Goal: Task Accomplishment & Management: Complete application form

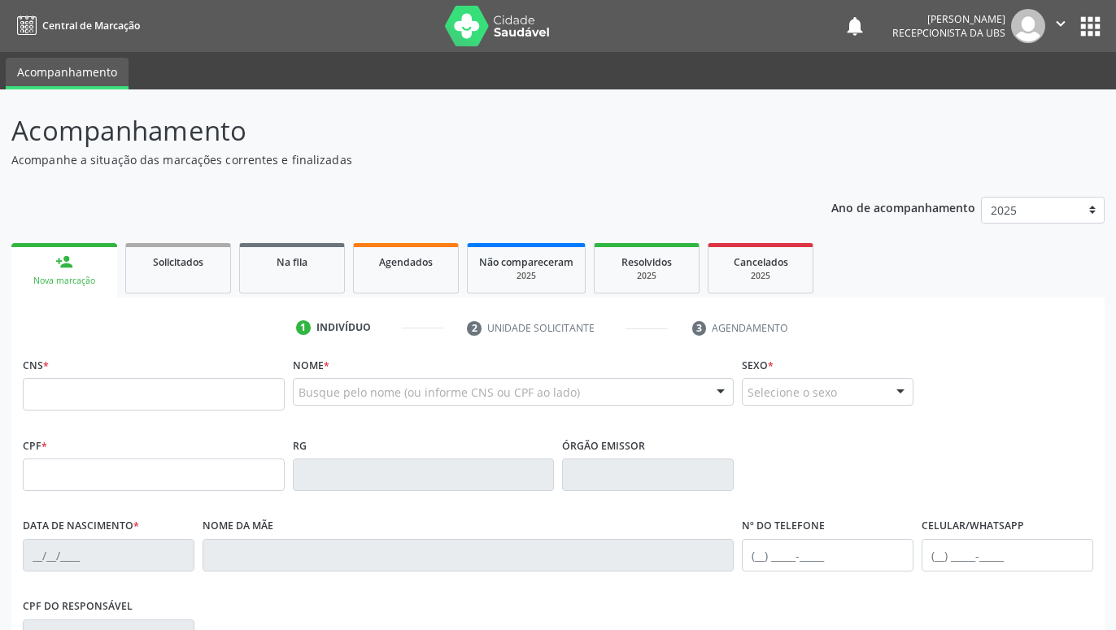
click at [125, 385] on input "text" at bounding box center [154, 394] width 262 height 33
type input "706 3037 4401 6979"
type input "026.314.974-90"
type input "15/[DATE]"
type input "[PERSON_NAME]"
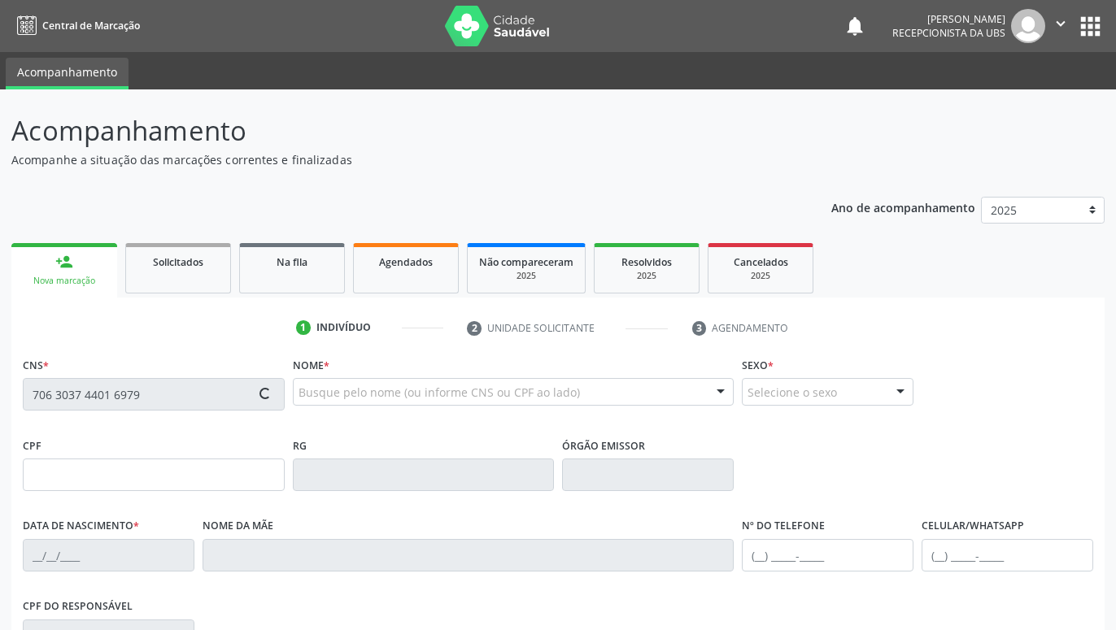
type input "[PHONE_NUMBER]"
type input "227.152.904-20"
type input "560"
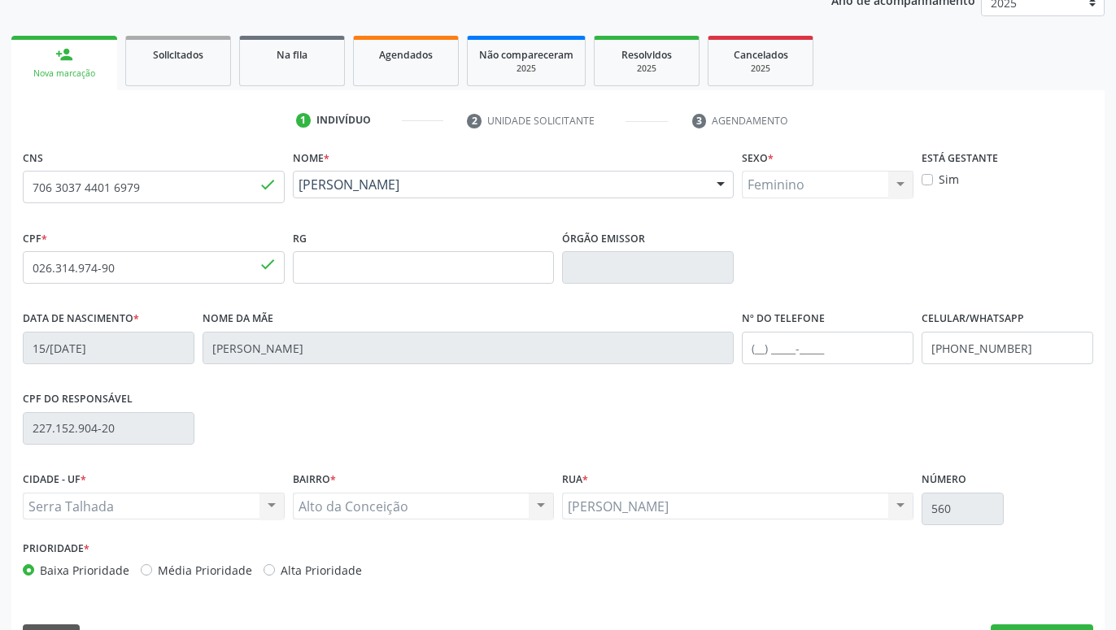
scroll to position [251, 0]
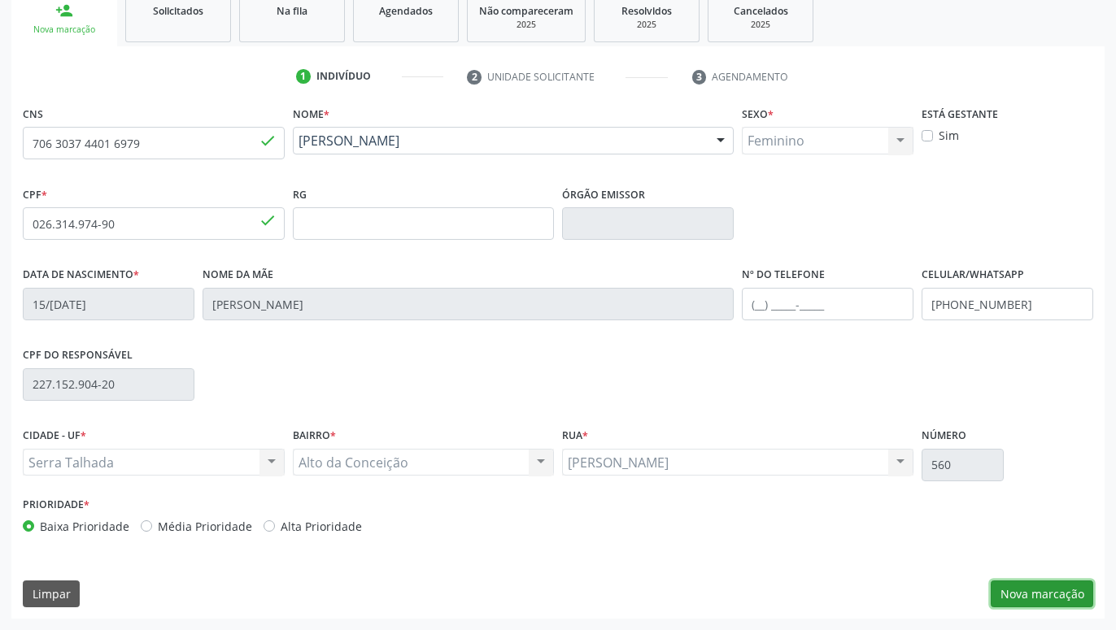
click at [1038, 591] on button "Nova marcação" at bounding box center [1041, 595] width 102 height 28
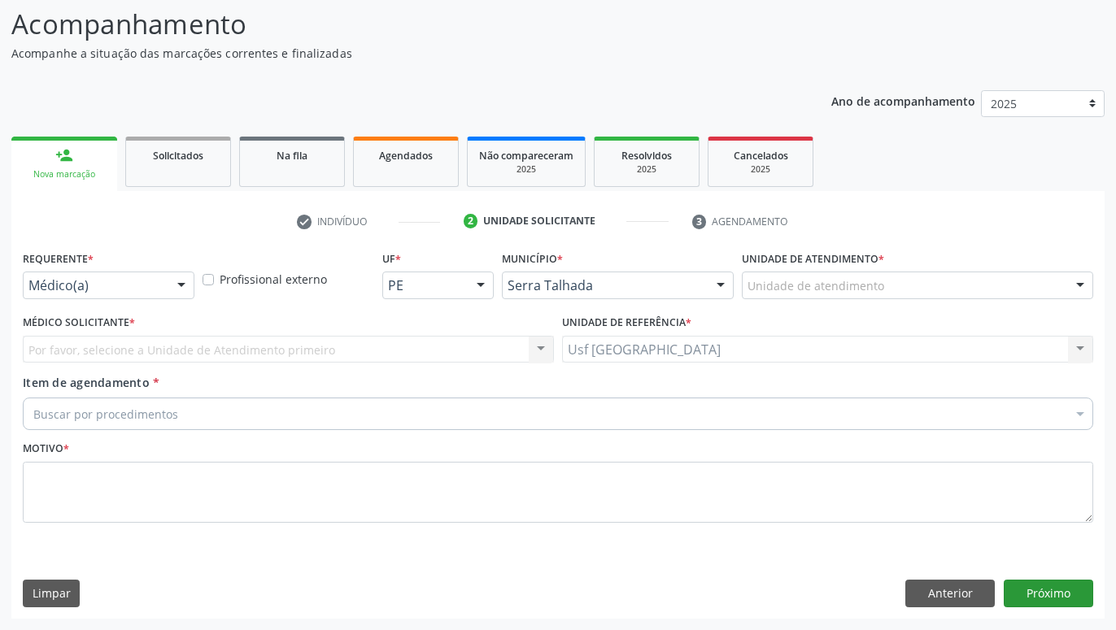
scroll to position [107, 0]
click at [181, 284] on div at bounding box center [181, 286] width 24 height 28
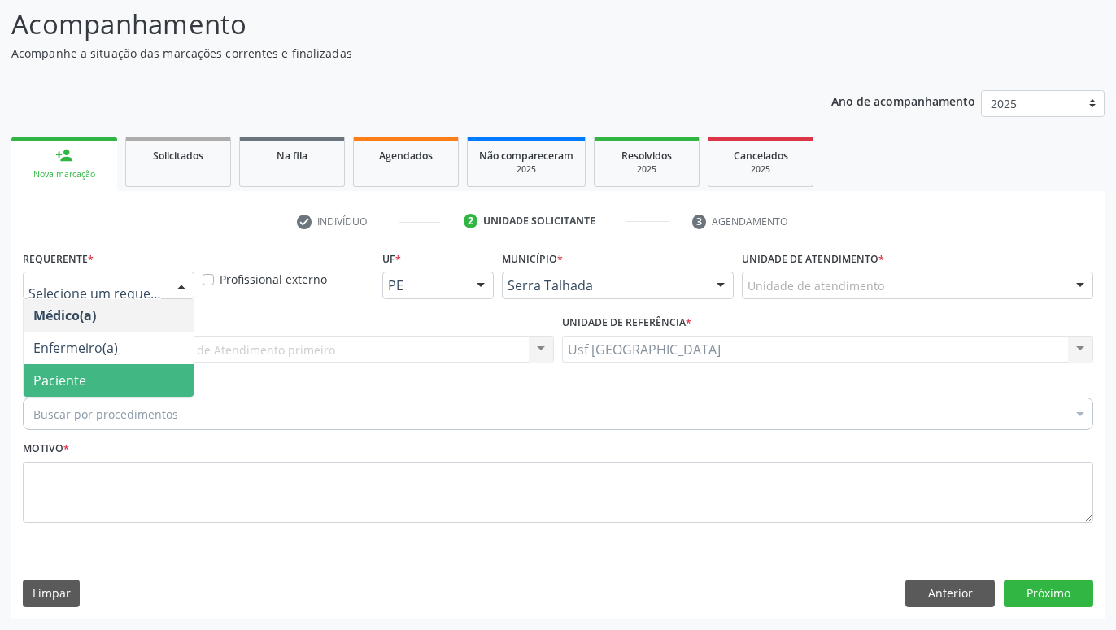
click at [119, 370] on span "Paciente" at bounding box center [109, 380] width 170 height 33
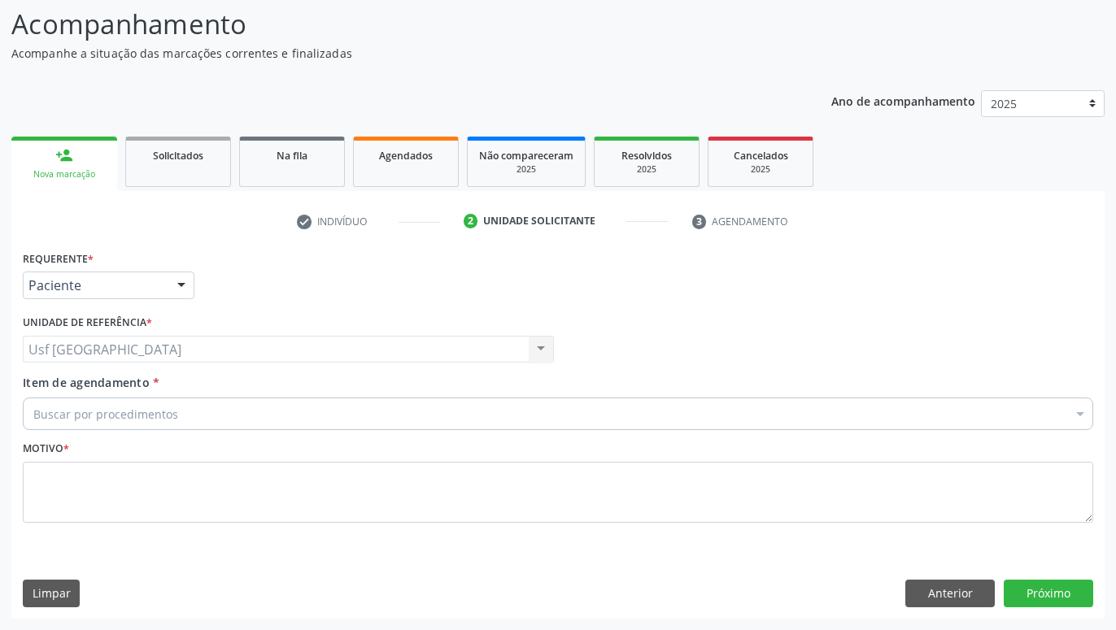
click at [193, 416] on div "Buscar por procedimentos" at bounding box center [558, 414] width 1070 height 33
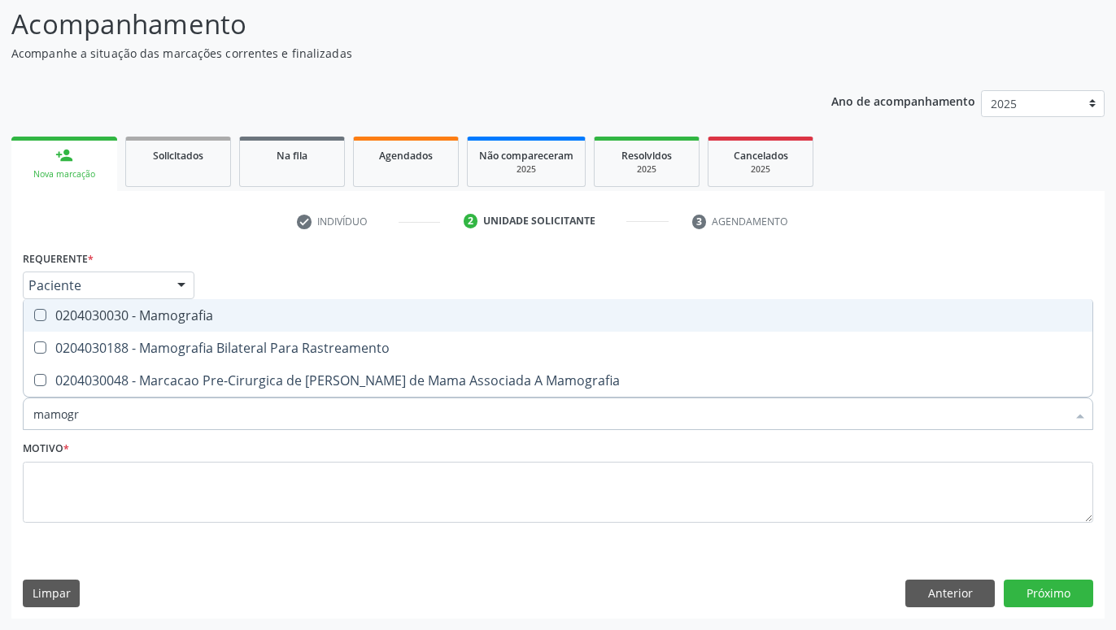
type input "mamogra"
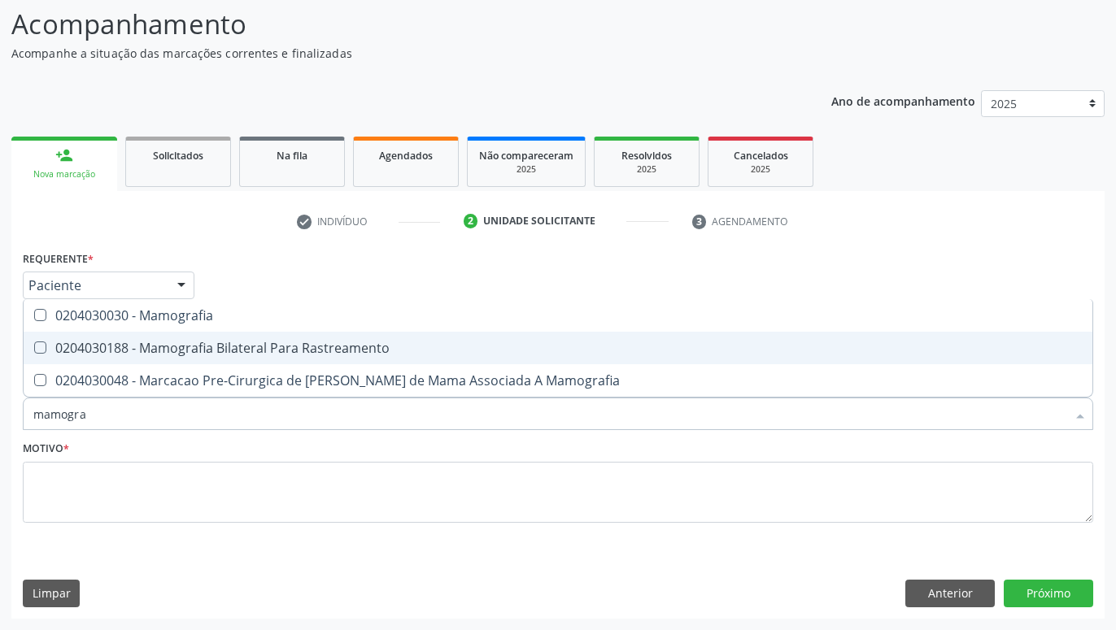
click at [173, 349] on div "0204030188 - Mamografia Bilateral Para Rastreamento" at bounding box center [557, 348] width 1049 height 13
checkbox Rastreamento "true"
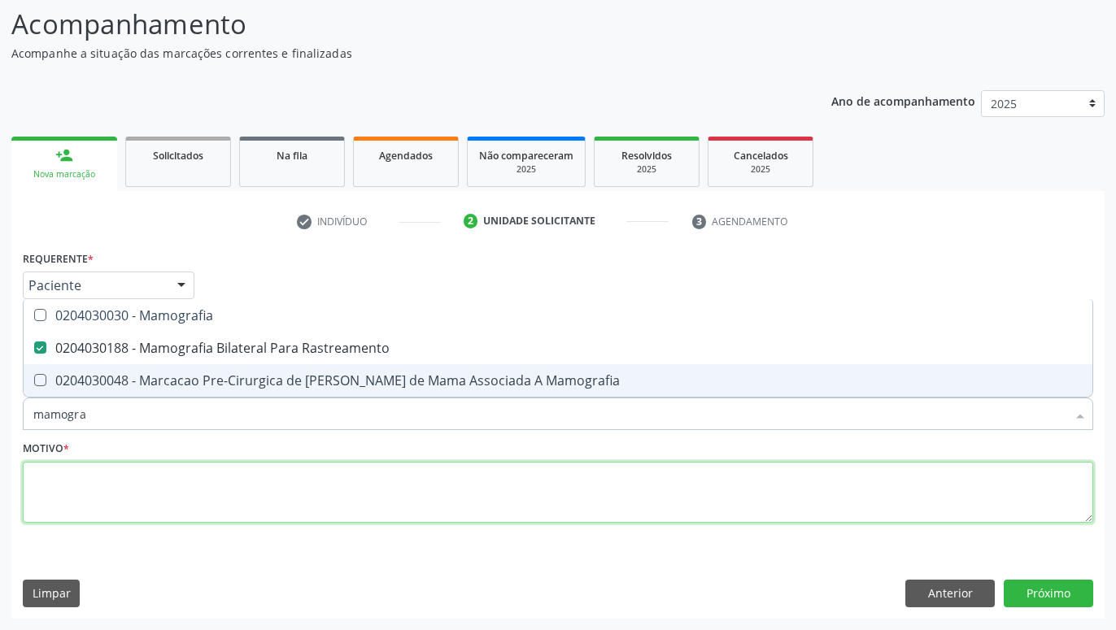
click at [264, 504] on textarea at bounding box center [558, 493] width 1070 height 62
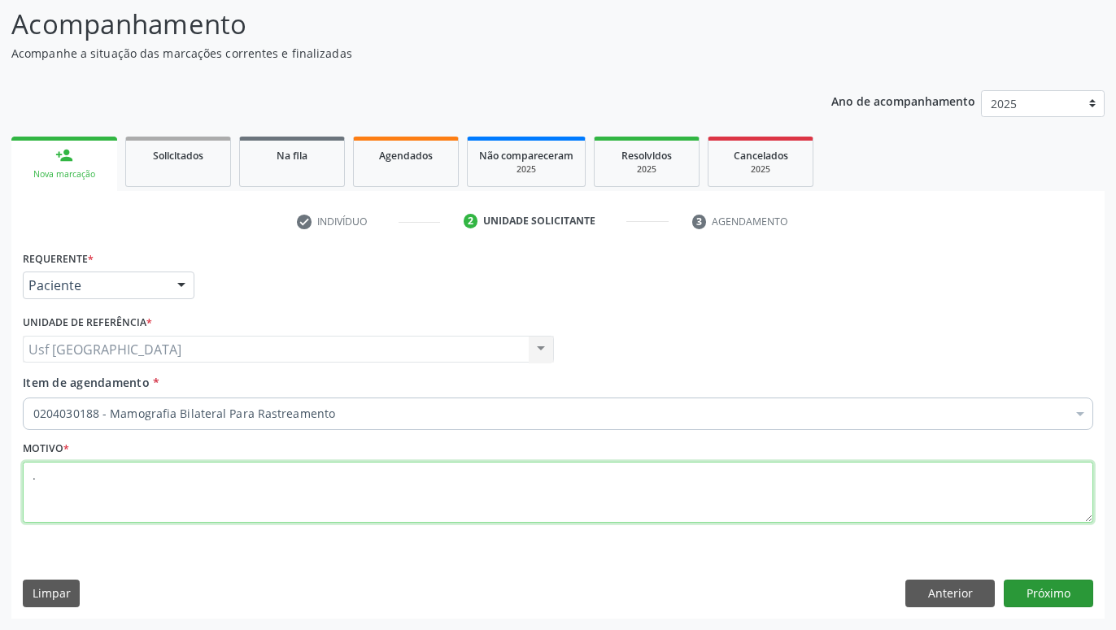
type textarea "."
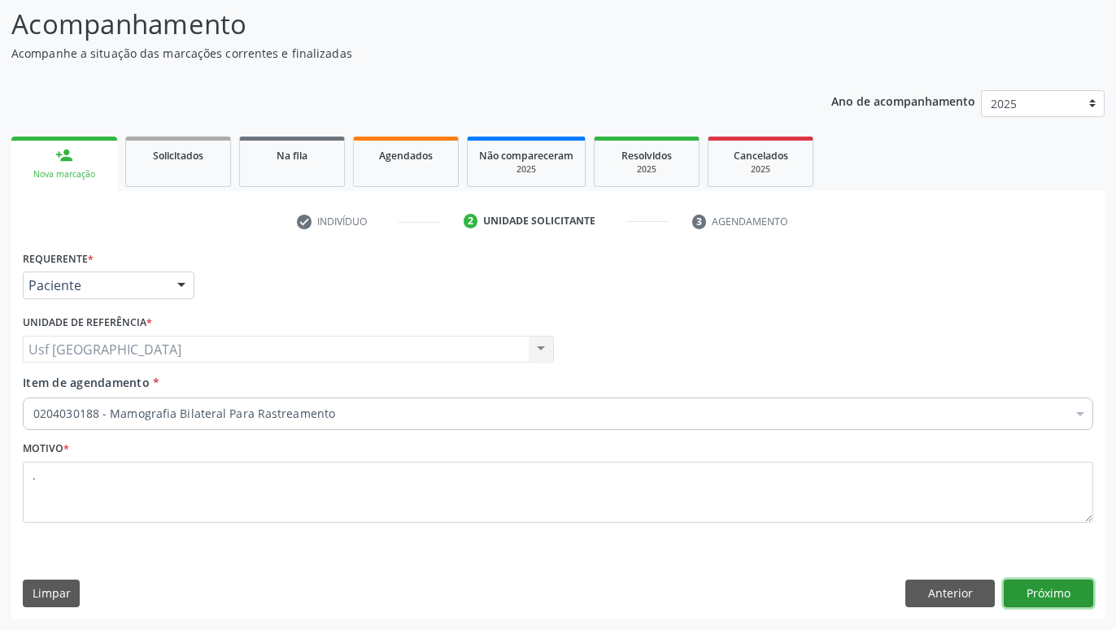
click at [1042, 585] on button "Próximo" at bounding box center [1047, 594] width 89 height 28
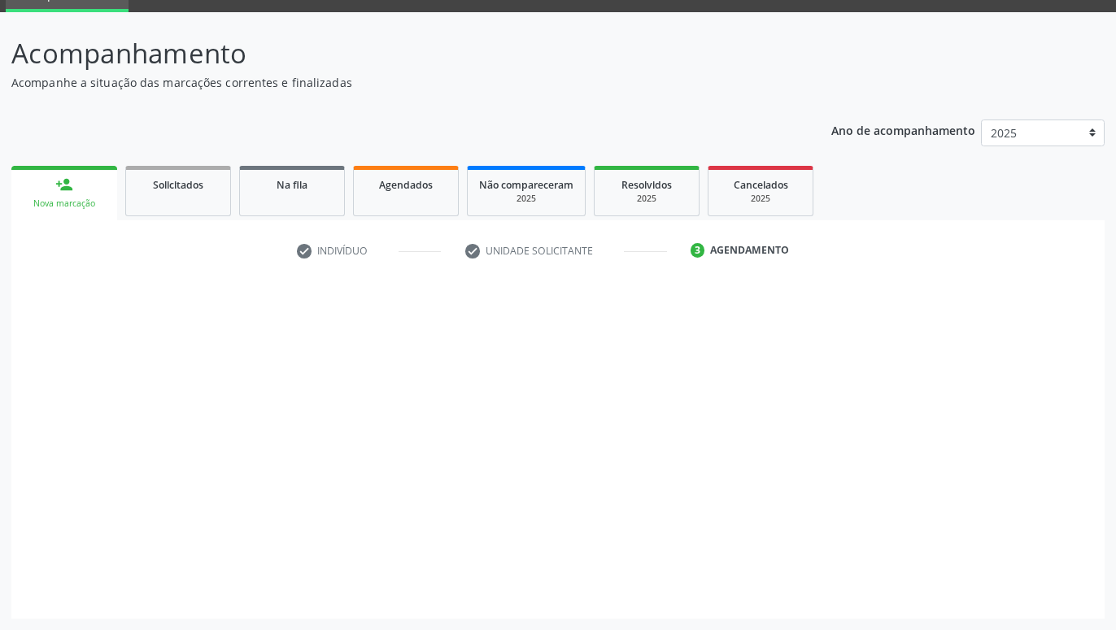
scroll to position [77, 0]
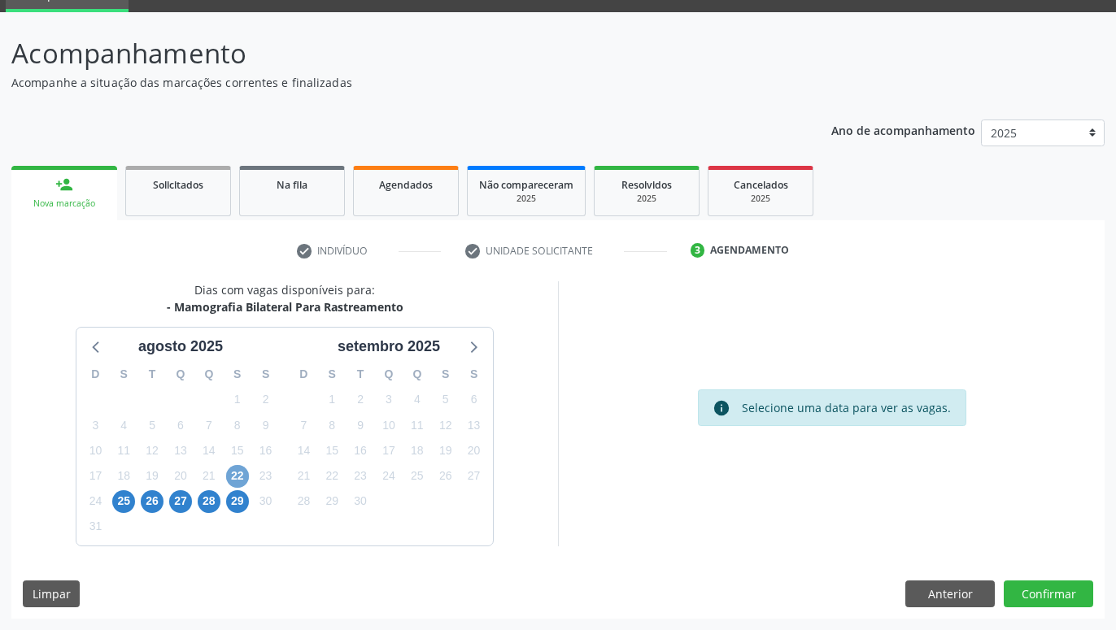
click at [241, 472] on span "22" at bounding box center [237, 476] width 23 height 23
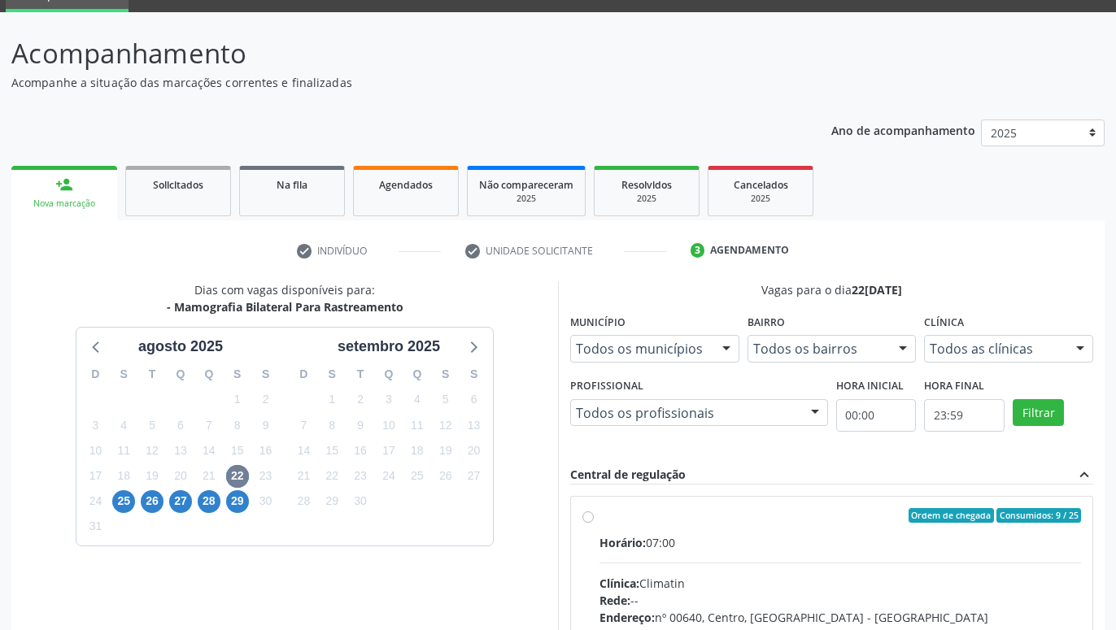
click at [599, 513] on label "Ordem de chegada Consumidos: 9 / 25 Horário: 07:00 Clínica: Climatin Rede: -- E…" at bounding box center [839, 633] width 481 height 250
click at [592, 513] on input "Ordem de chegada Consumidos: 9 / 25 Horário: 07:00 Clínica: Climatin Rede: -- E…" at bounding box center [587, 515] width 11 height 15
radio input "true"
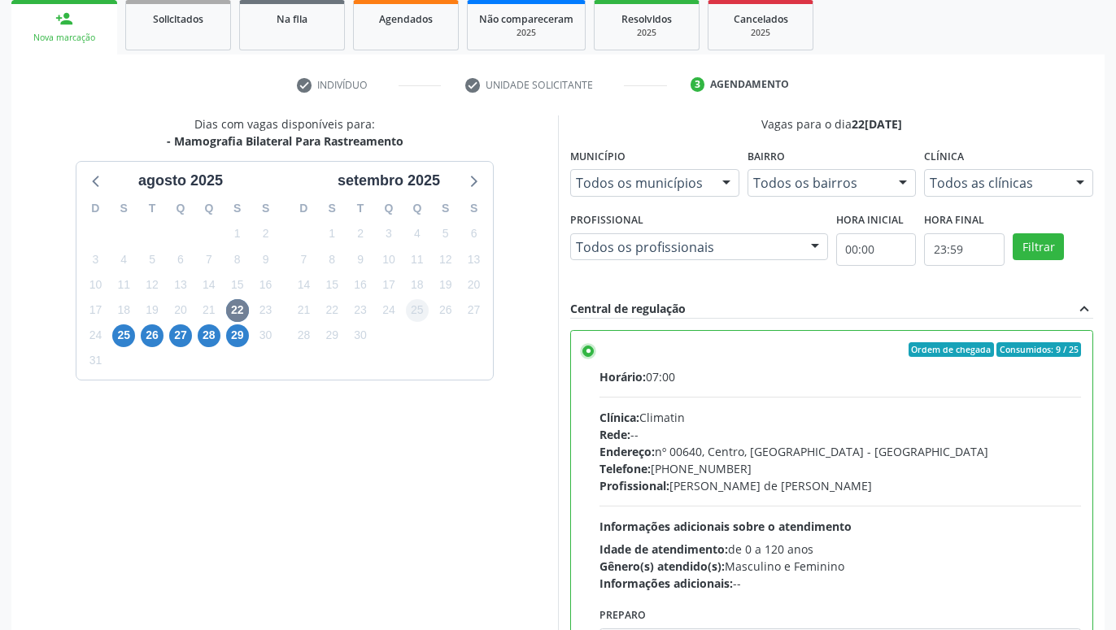
scroll to position [342, 0]
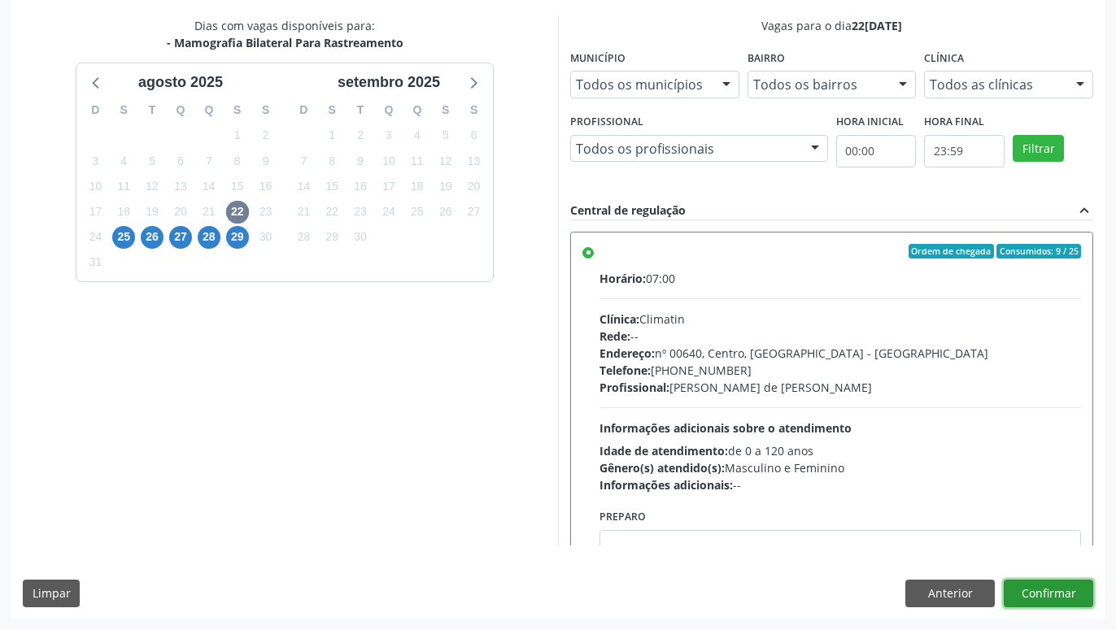
drag, startPoint x: 1063, startPoint y: 588, endPoint x: 1038, endPoint y: 590, distance: 24.5
click at [1060, 589] on button "Confirmar" at bounding box center [1047, 594] width 89 height 28
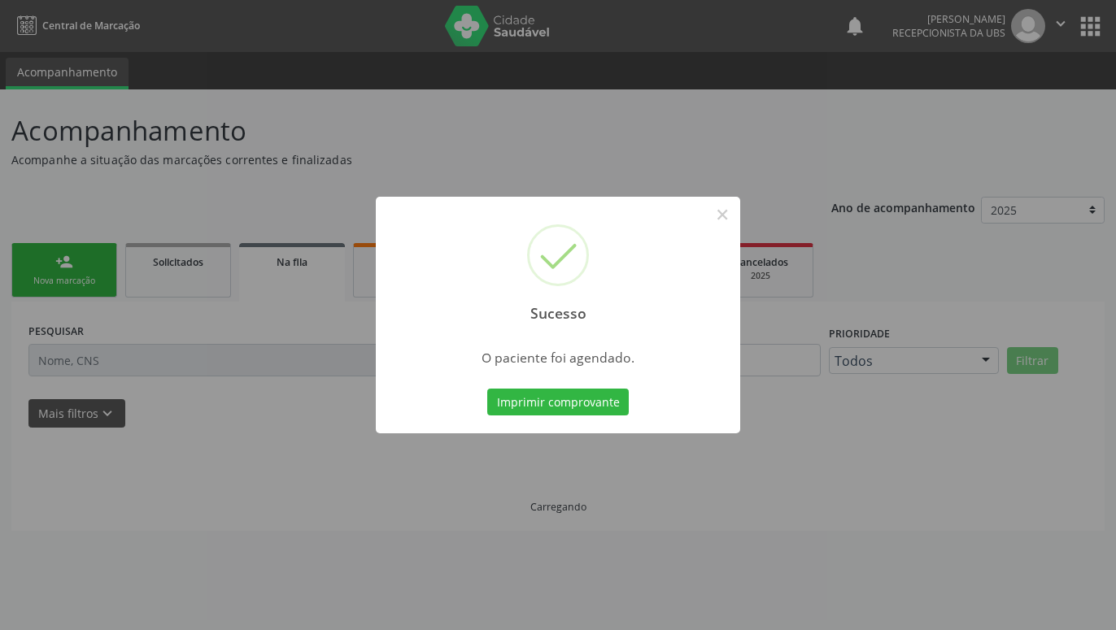
scroll to position [0, 0]
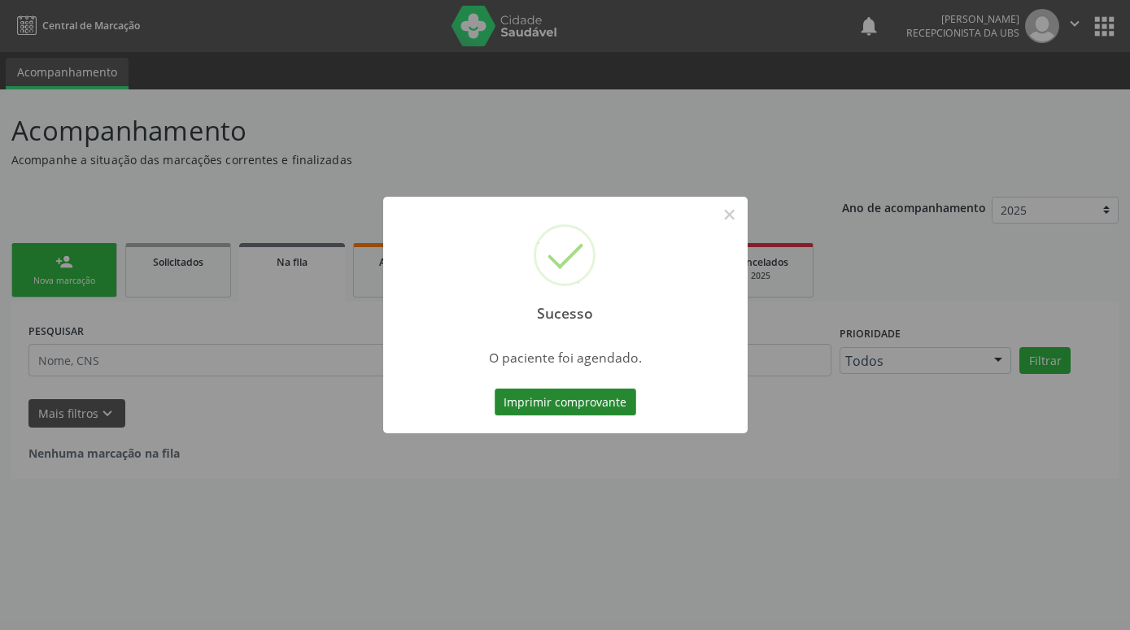
click at [603, 407] on button "Imprimir comprovante" at bounding box center [564, 403] width 141 height 28
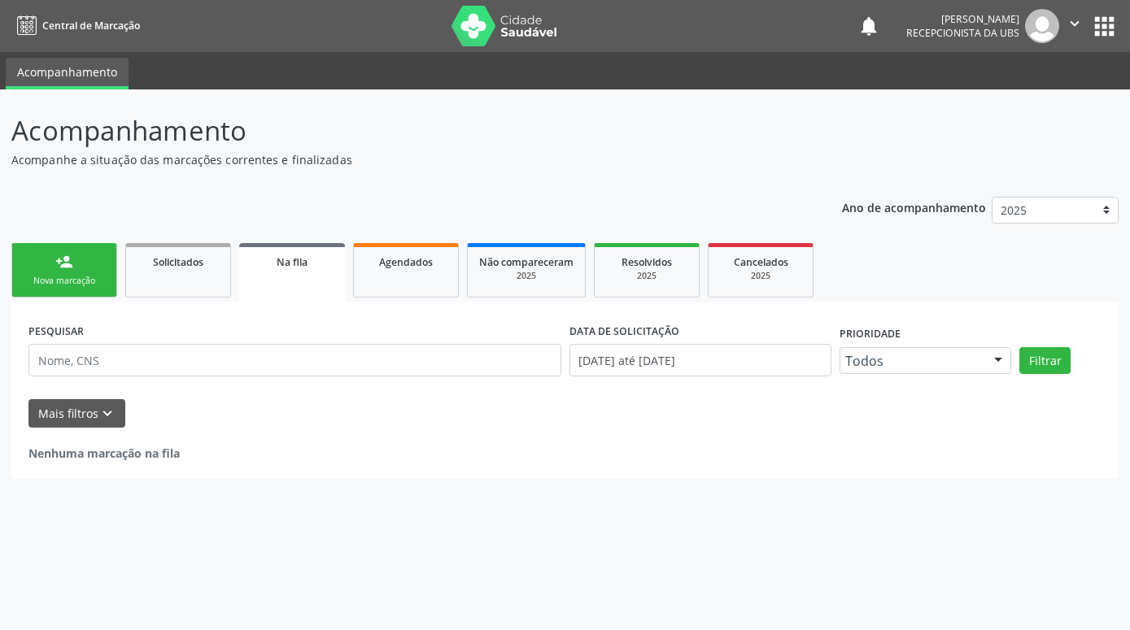
click at [89, 271] on link "person_add Nova marcação" at bounding box center [64, 270] width 106 height 54
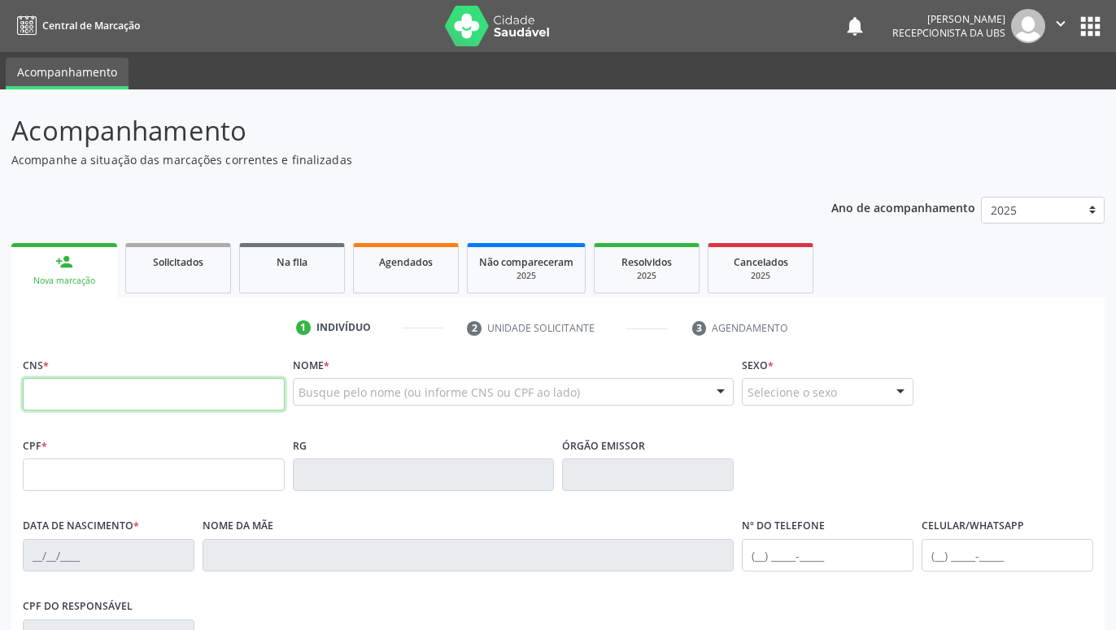
click at [113, 399] on input "text" at bounding box center [154, 394] width 262 height 33
type input "706 9071 3108 1235"
type input "227.152.904-20"
type input "[DATE]"
type input "Brandulina [PERSON_NAME]"
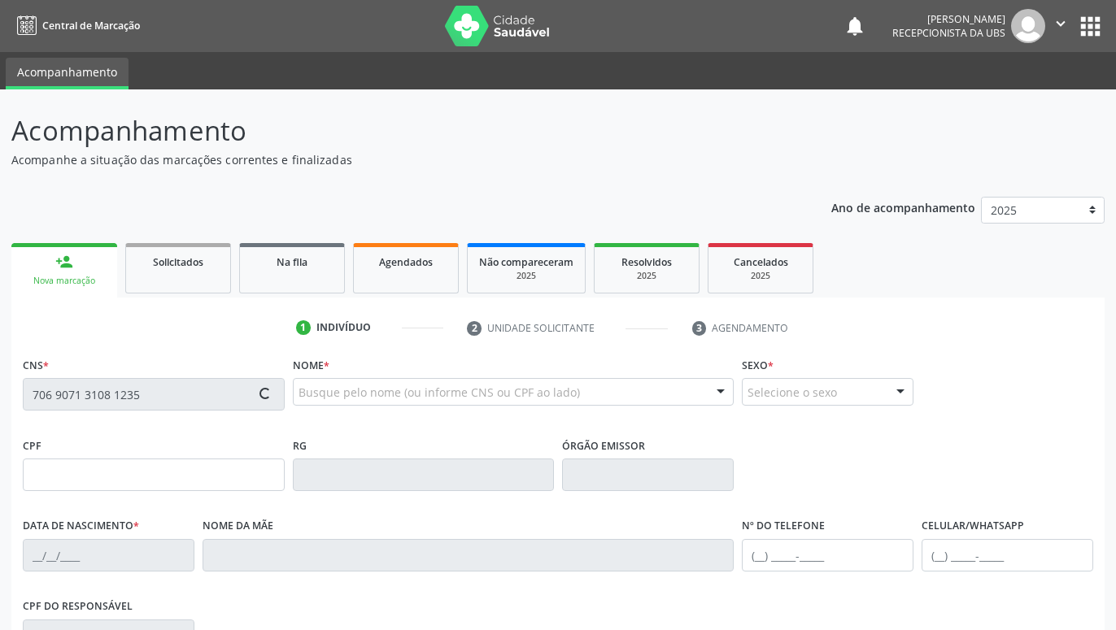
type input "[PHONE_NUMBER]"
type input "560"
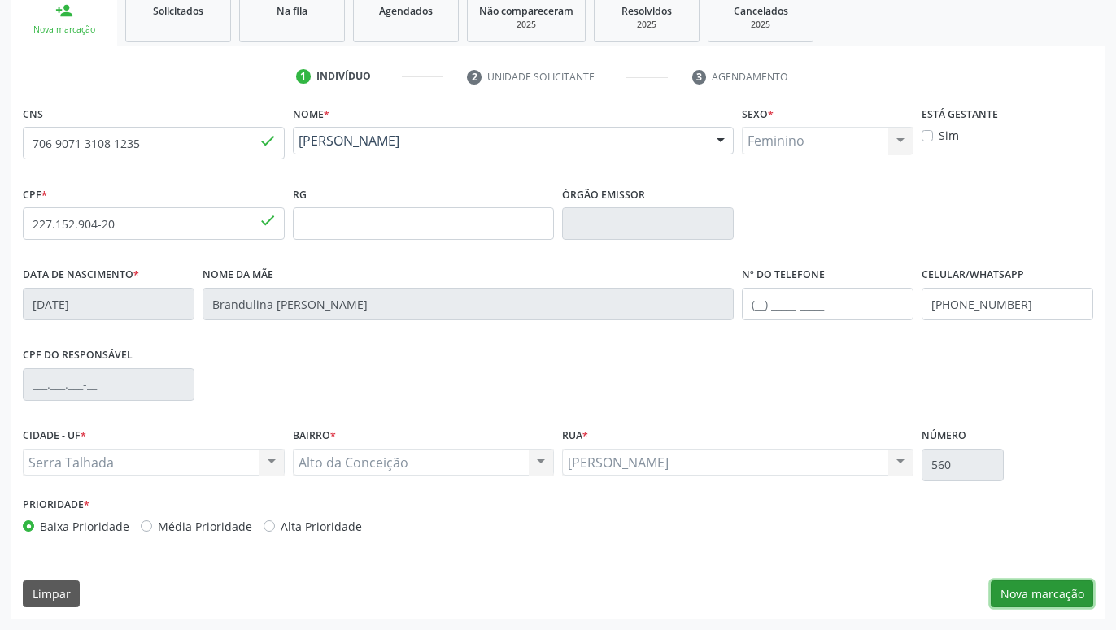
click at [1055, 596] on button "Nova marcação" at bounding box center [1041, 595] width 102 height 28
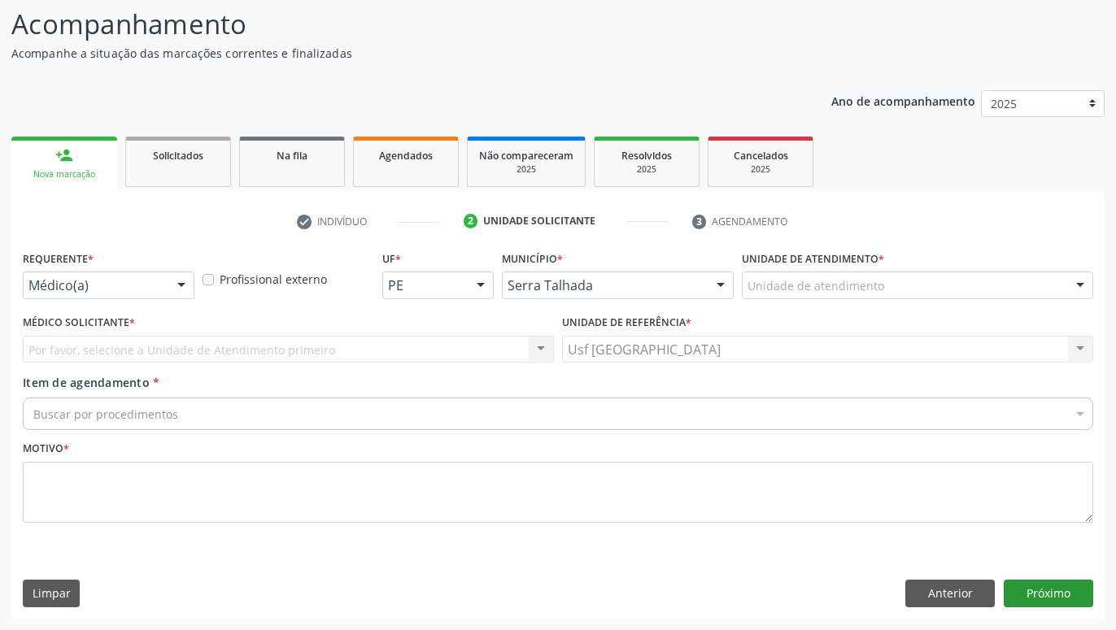
scroll to position [107, 0]
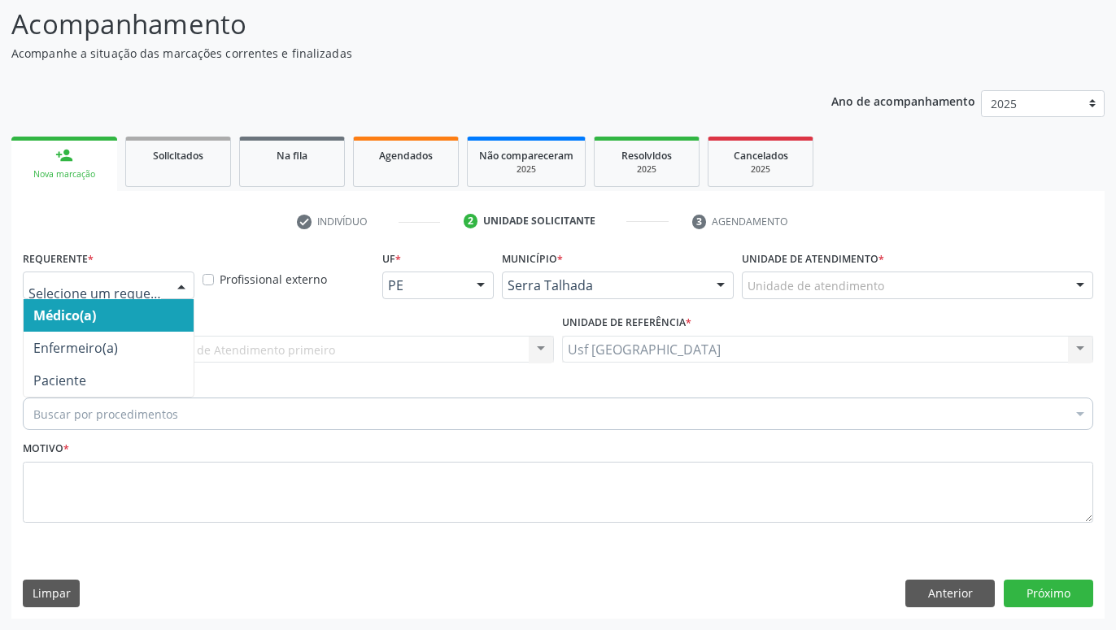
click at [179, 282] on div at bounding box center [181, 286] width 24 height 28
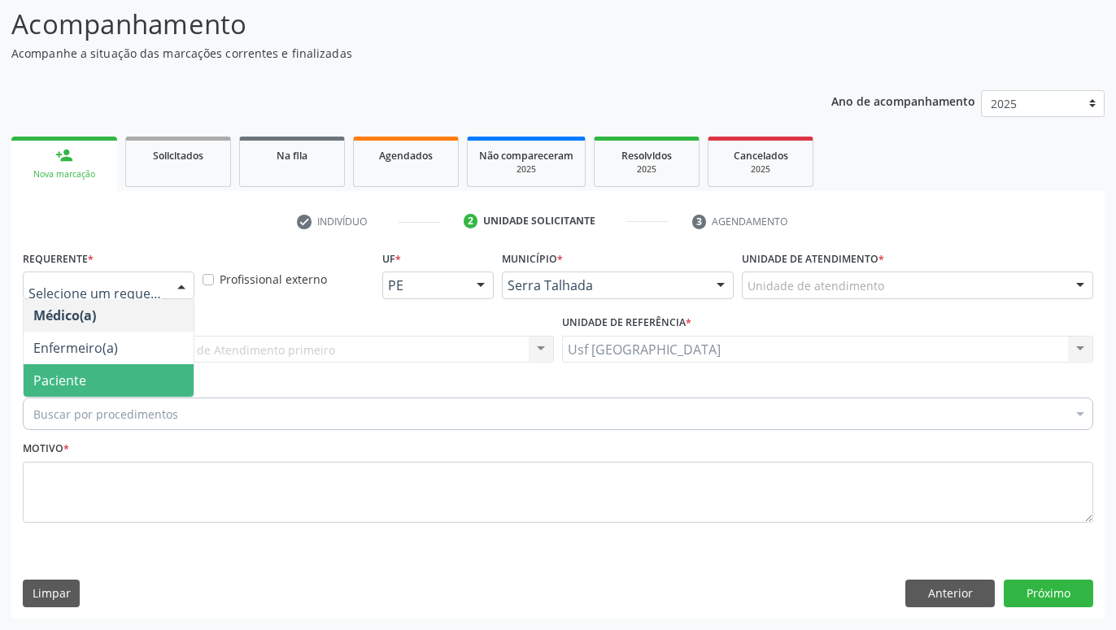
click at [156, 370] on span "Paciente" at bounding box center [109, 380] width 170 height 33
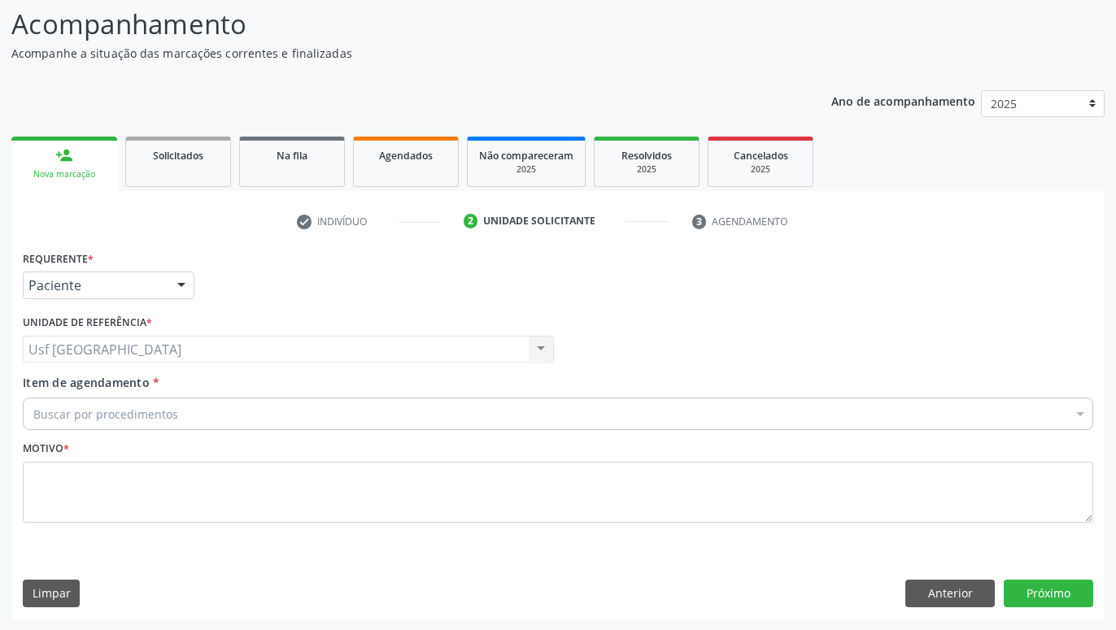
click at [221, 423] on div "Buscar por procedimentos" at bounding box center [558, 414] width 1070 height 33
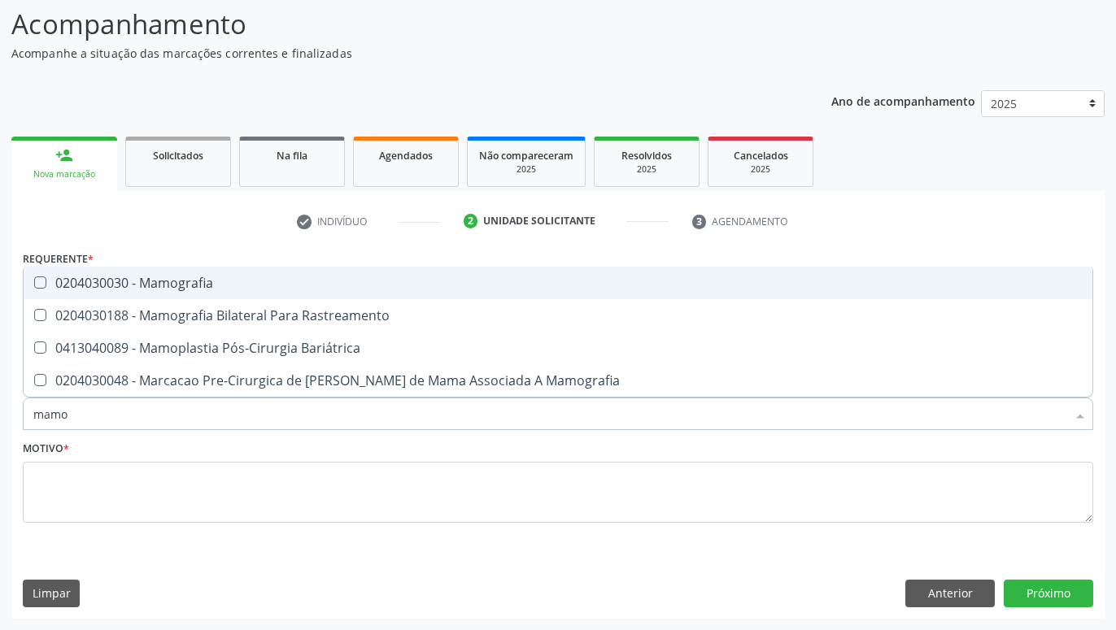
type input "mamog"
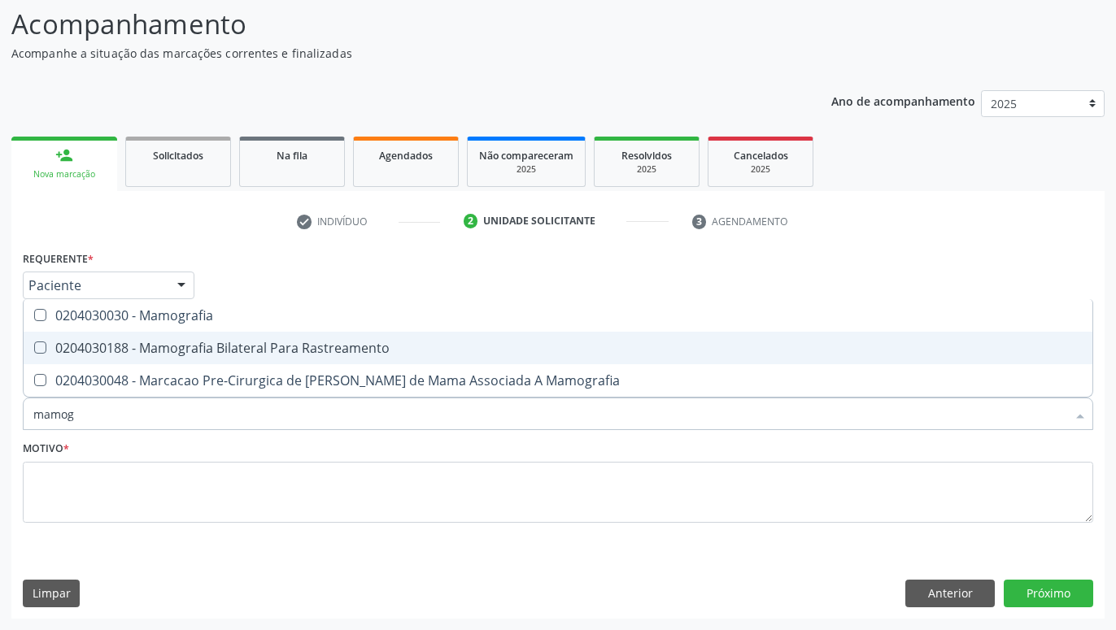
click at [259, 349] on div "0204030188 - Mamografia Bilateral Para Rastreamento" at bounding box center [557, 348] width 1049 height 13
checkbox Rastreamento "true"
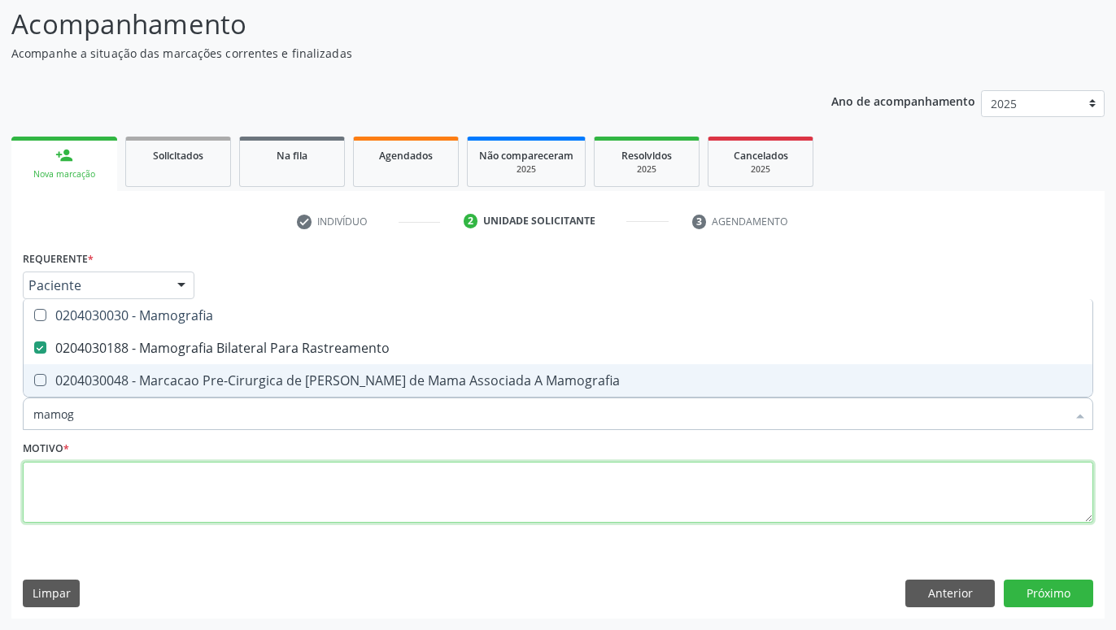
click at [193, 484] on textarea at bounding box center [558, 493] width 1070 height 62
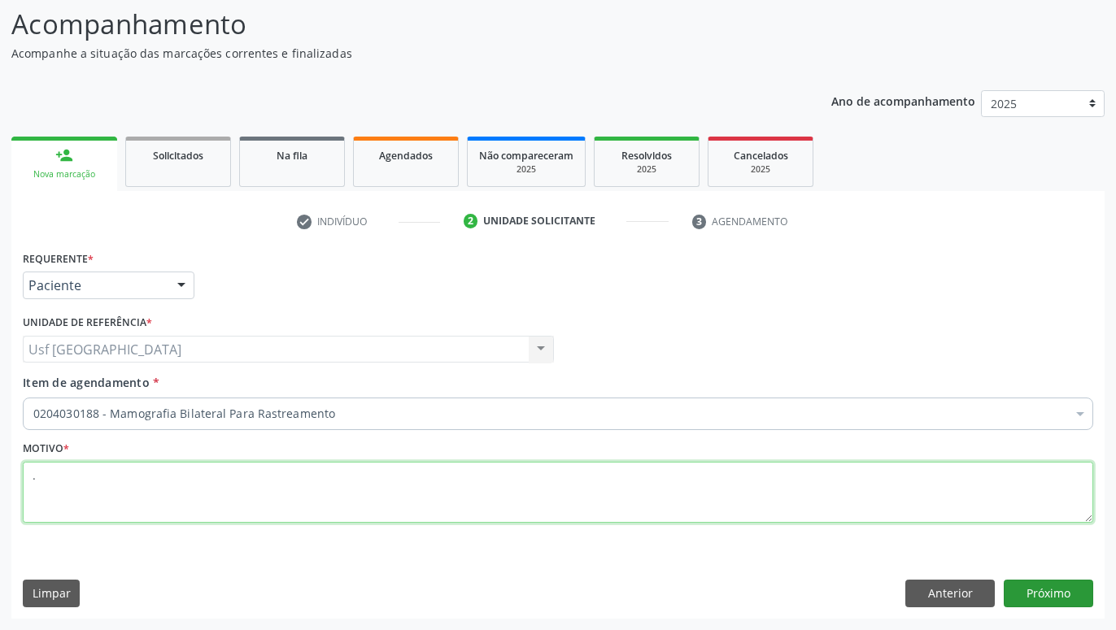
type textarea "."
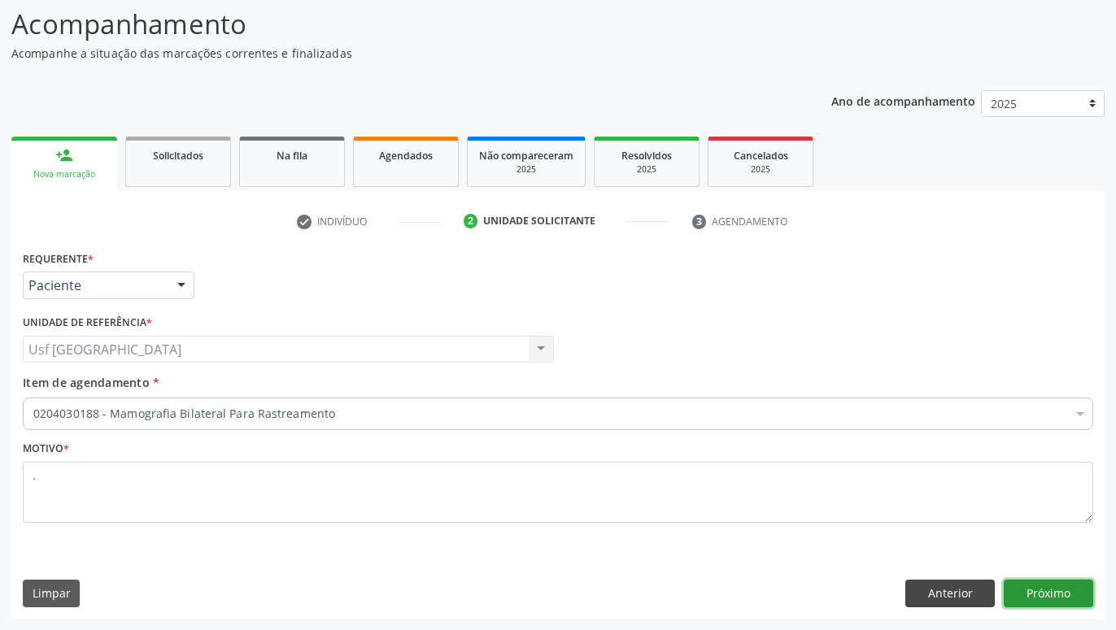
drag, startPoint x: 1041, startPoint y: 588, endPoint x: 990, endPoint y: 598, distance: 52.2
click at [1038, 589] on button "Próximo" at bounding box center [1047, 594] width 89 height 28
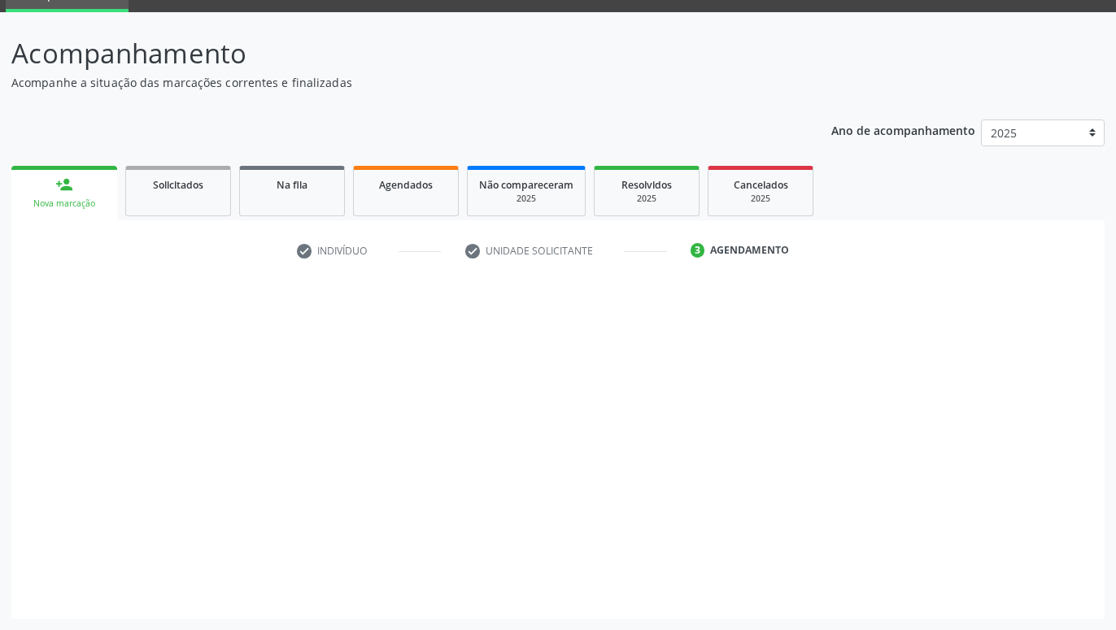
scroll to position [77, 0]
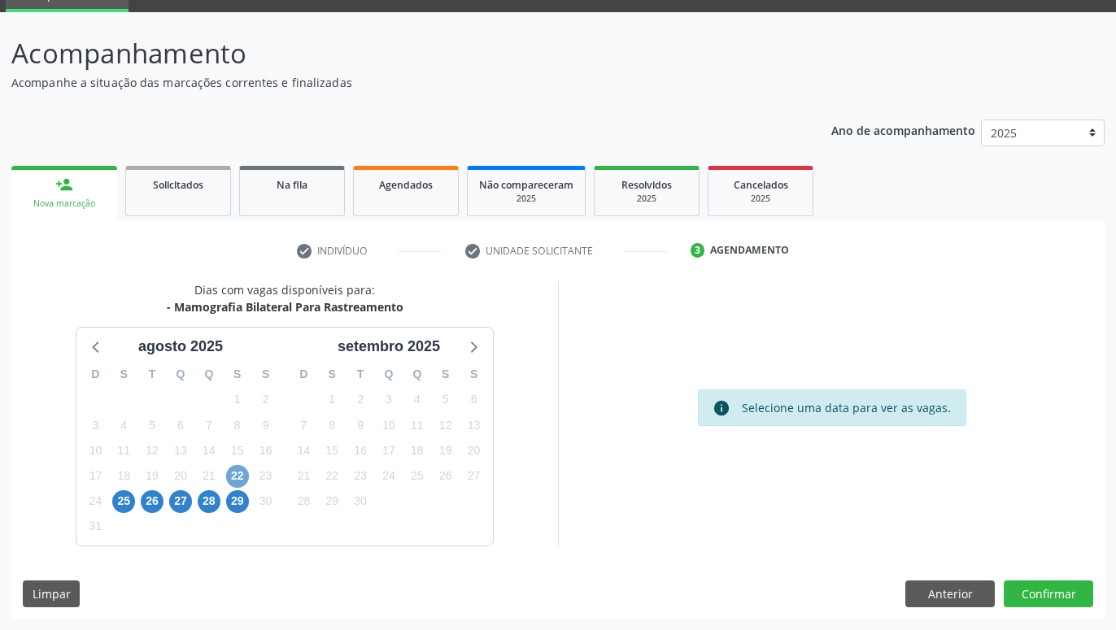
click at [241, 477] on span "22" at bounding box center [237, 476] width 23 height 23
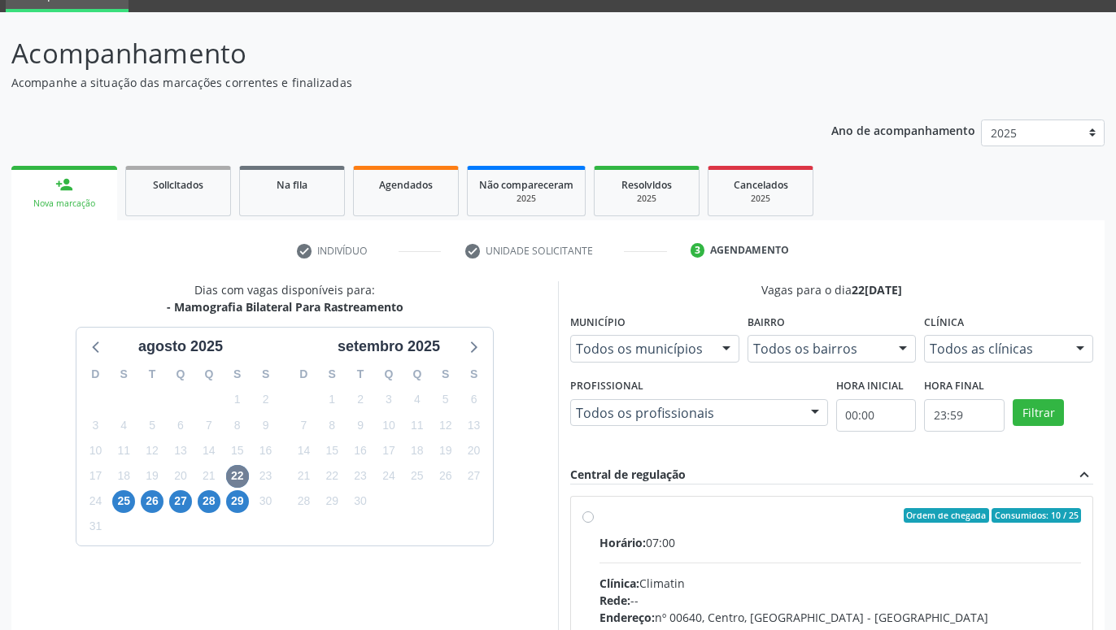
click at [587, 508] on div "Ordem de chegada Consumidos: 10 / 25 Horário: 07:00 Clínica: Climatin Rede: -- …" at bounding box center [831, 633] width 521 height 272
radio input "true"
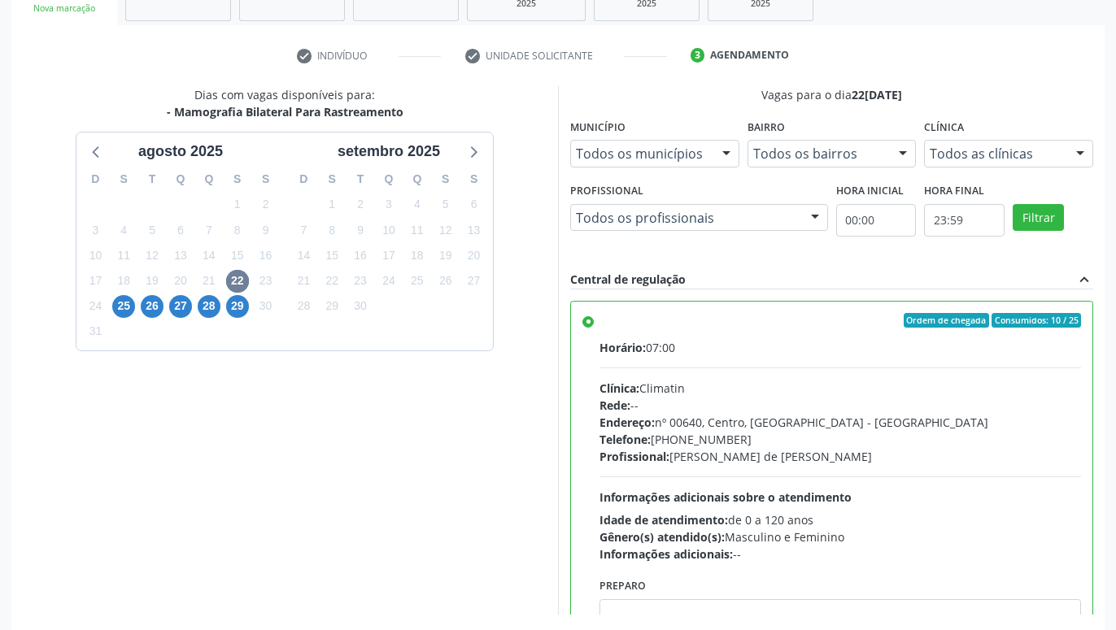
scroll to position [342, 0]
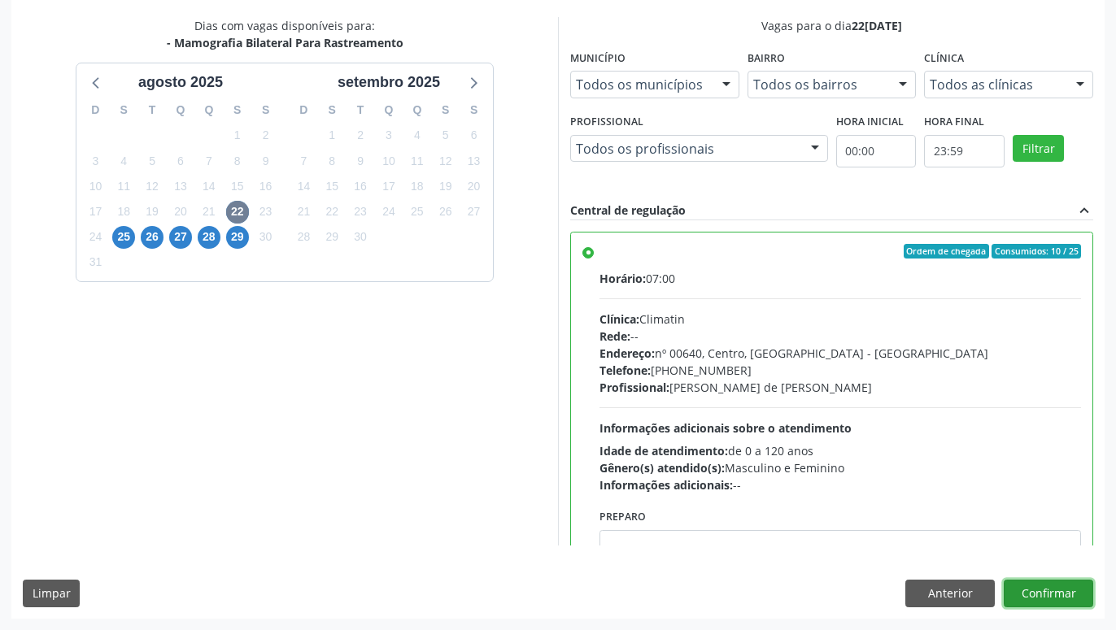
click at [1038, 592] on button "Confirmar" at bounding box center [1047, 594] width 89 height 28
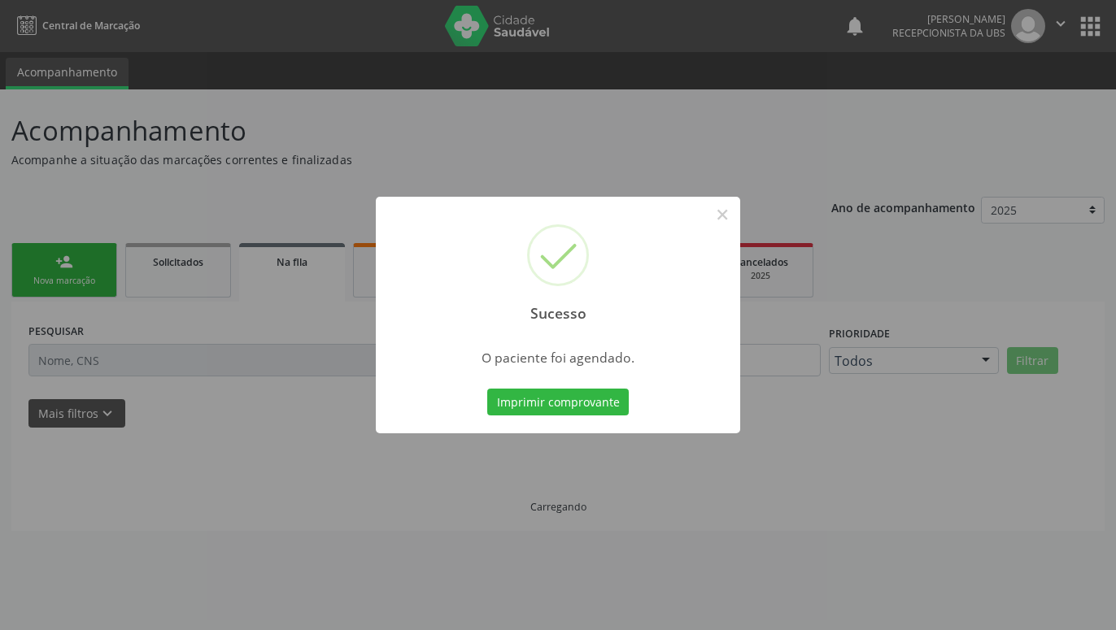
scroll to position [0, 0]
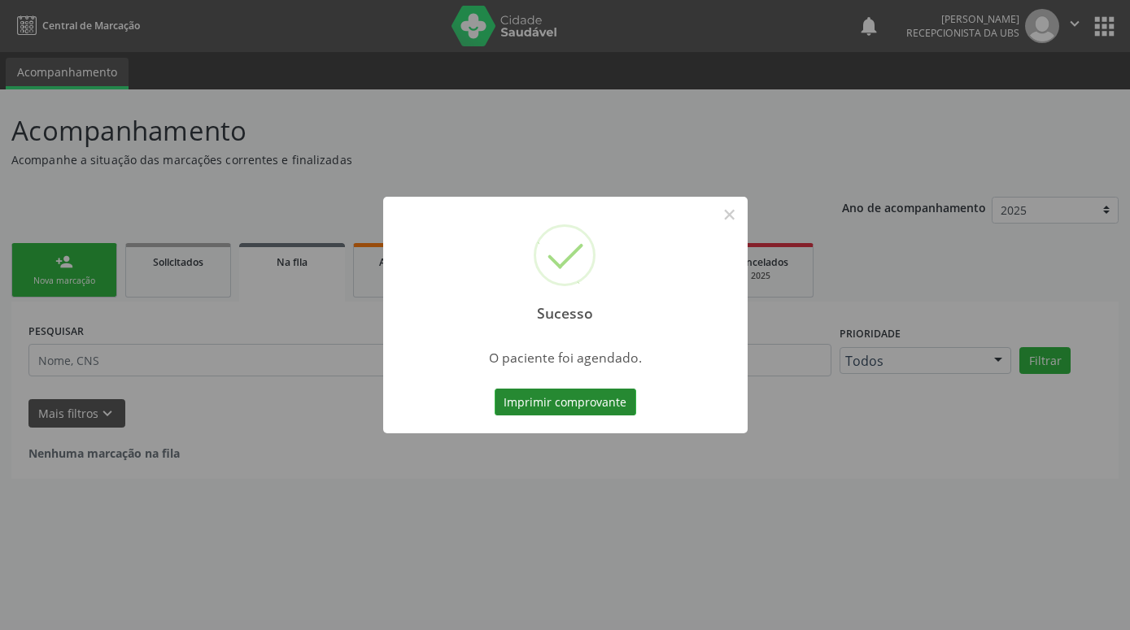
click at [605, 400] on button "Imprimir comprovante" at bounding box center [564, 403] width 141 height 28
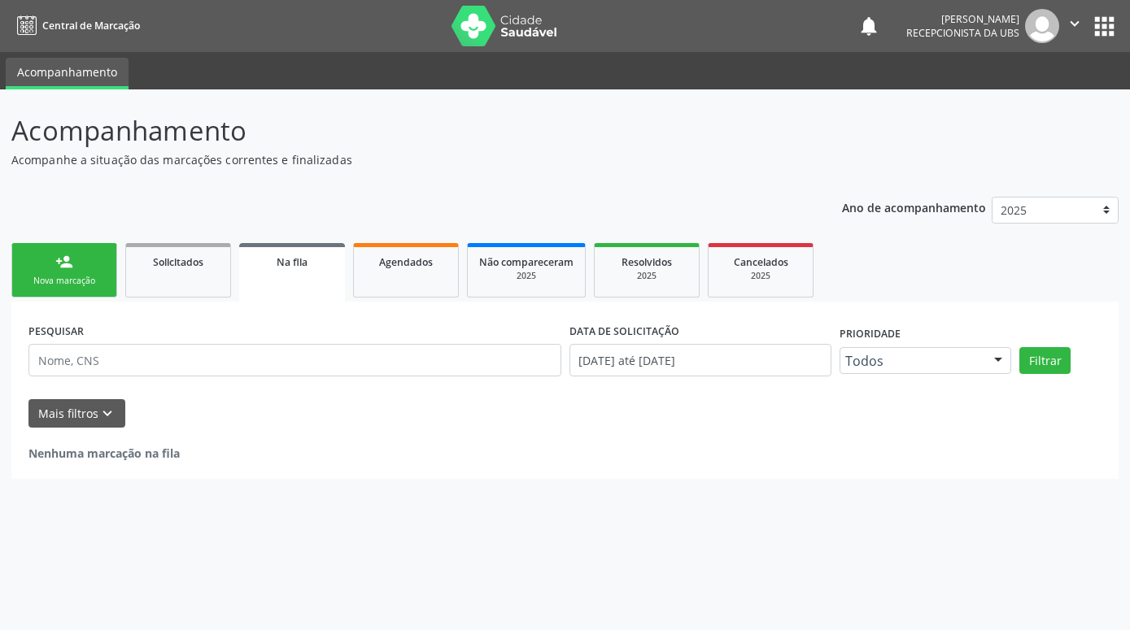
click at [75, 260] on link "person_add Nova marcação" at bounding box center [64, 270] width 106 height 54
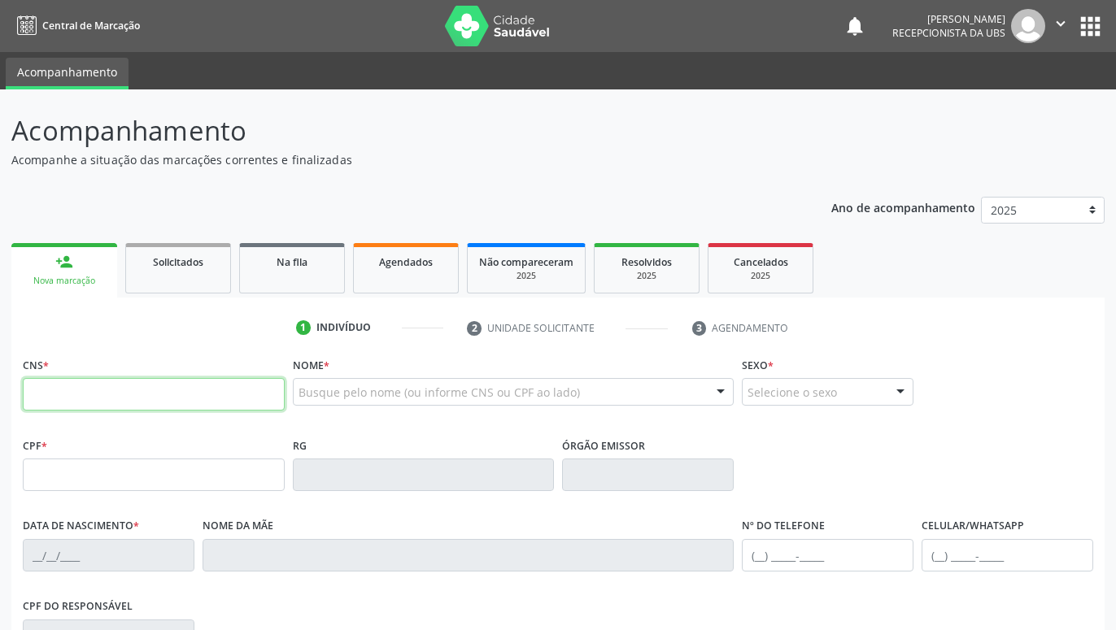
click at [116, 389] on input "text" at bounding box center [154, 394] width 262 height 33
type input "700 9059 4602 1490"
type input "715.898.564-49"
type input "[DATE]"
type input "[PERSON_NAME]"
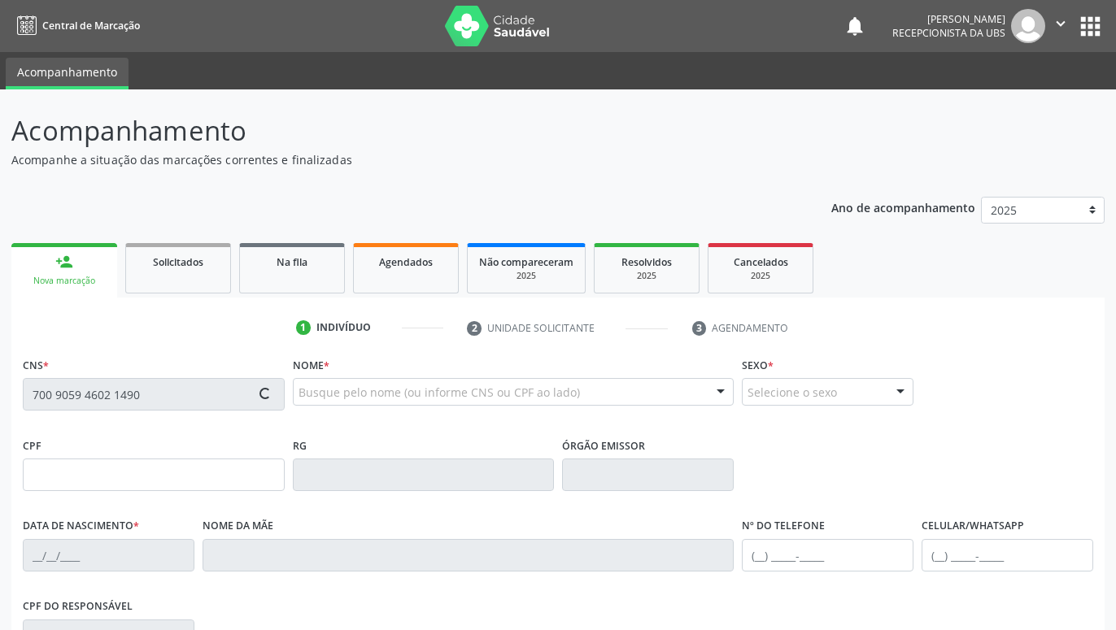
type input "[PHONE_NUMBER]"
type input "718"
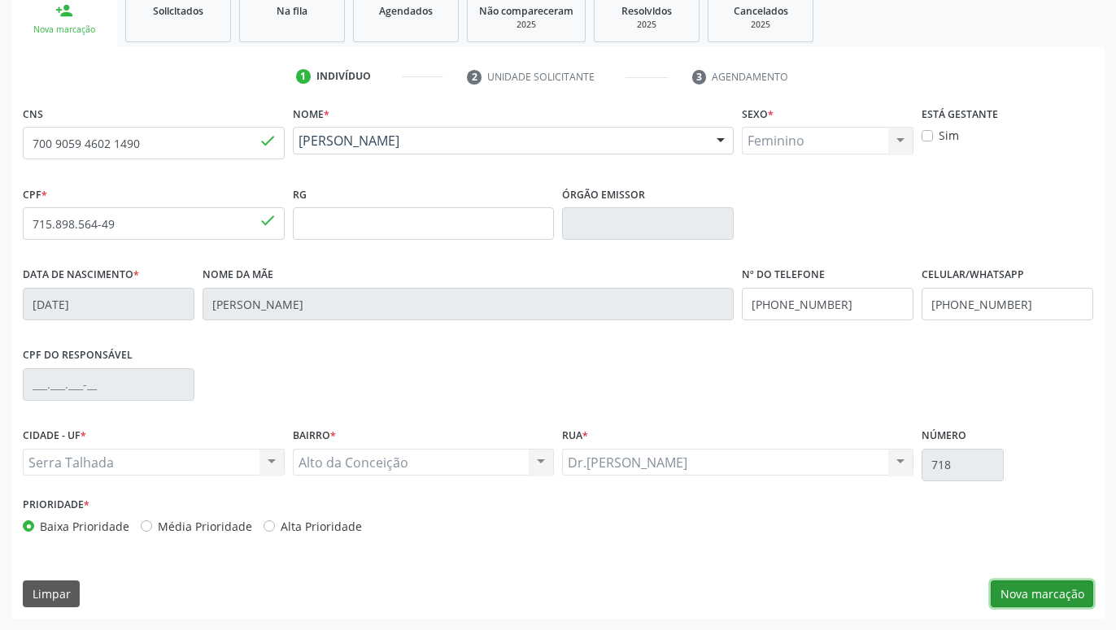
click at [1040, 590] on button "Nova marcação" at bounding box center [1041, 595] width 102 height 28
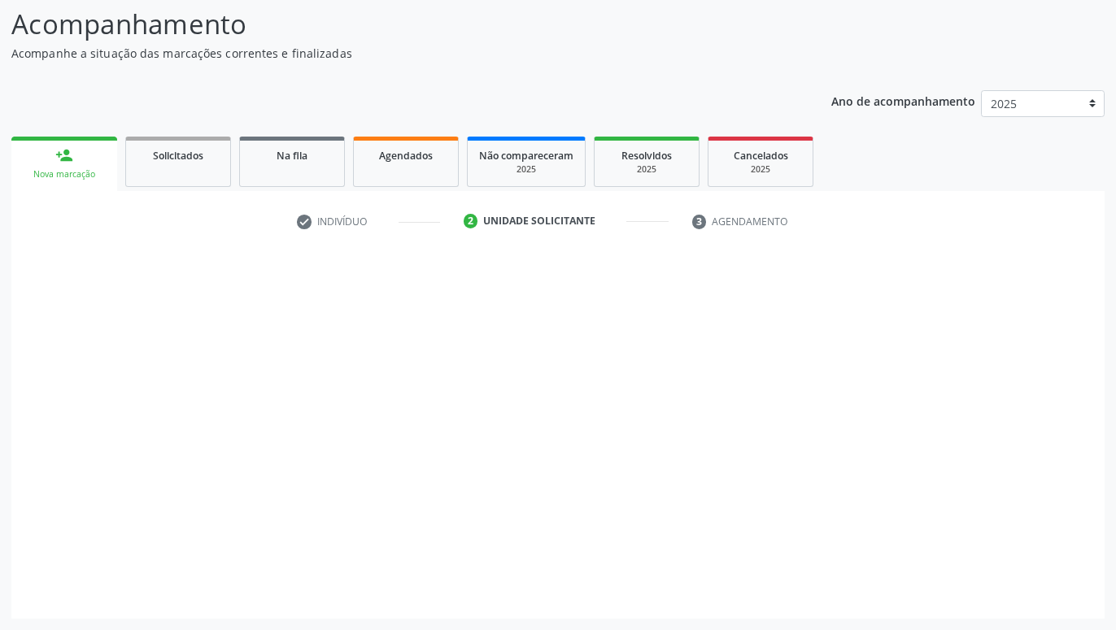
scroll to position [107, 0]
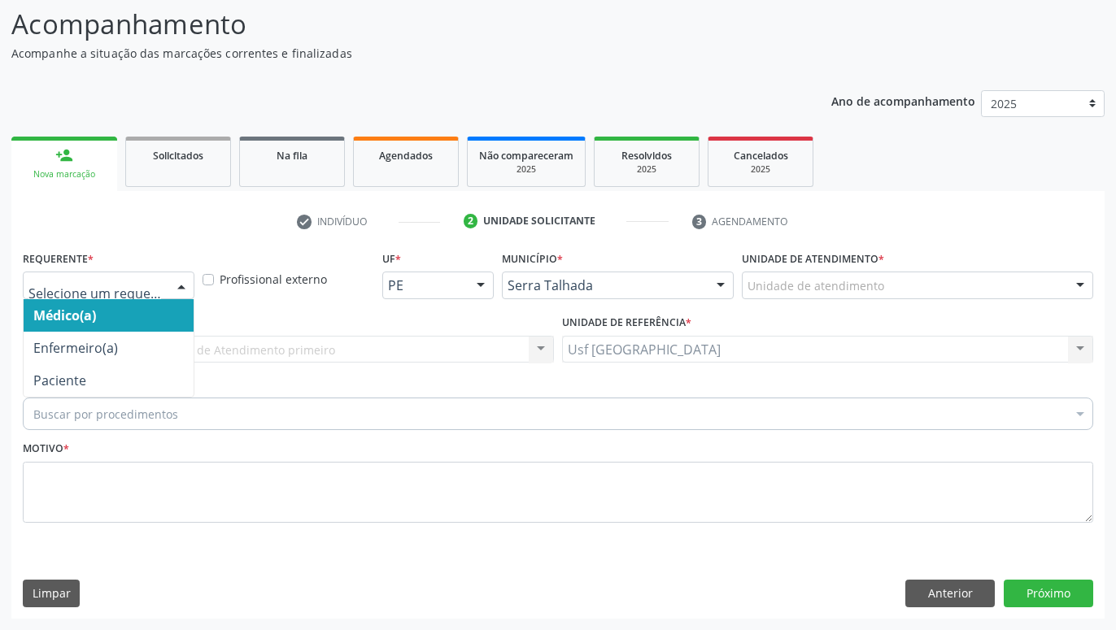
click at [165, 285] on div at bounding box center [109, 286] width 172 height 28
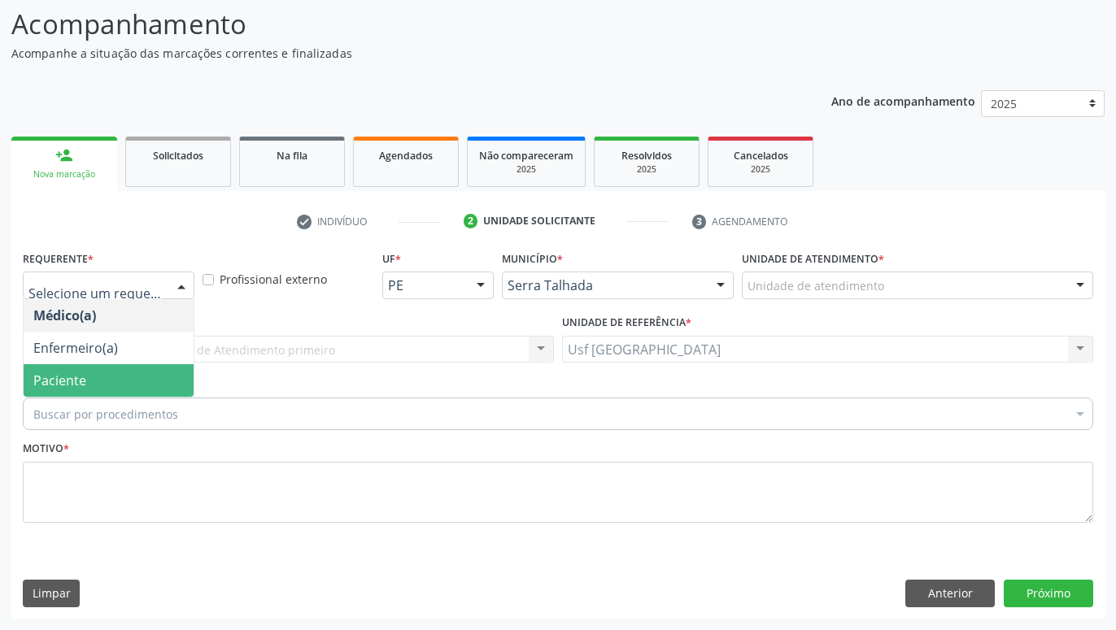
click at [44, 381] on span "Paciente" at bounding box center [59, 381] width 53 height 18
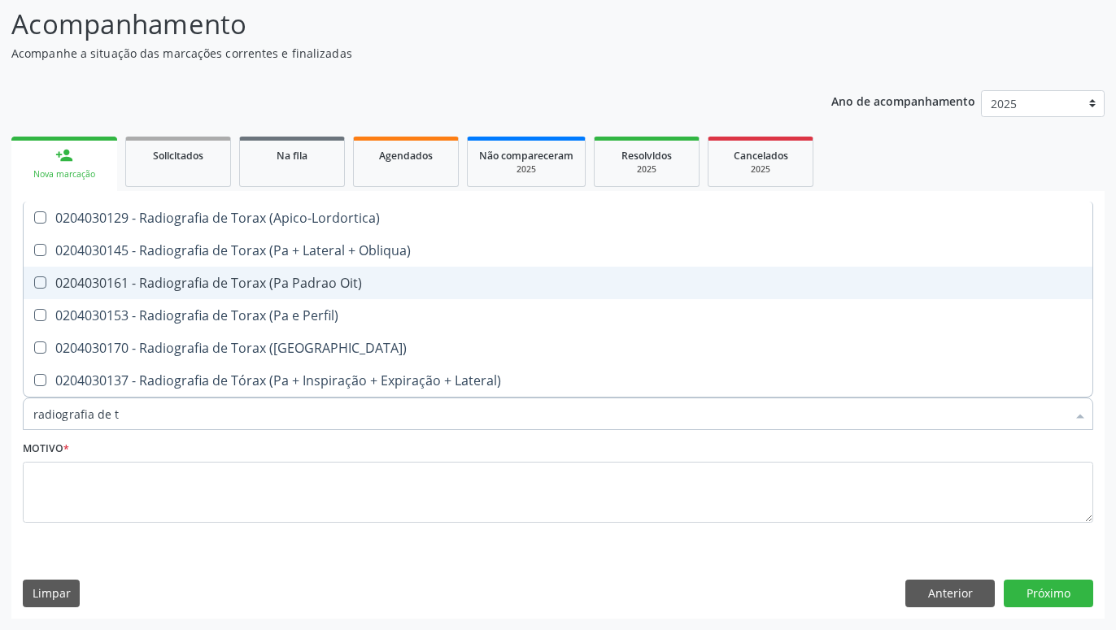
type input "radiografia de"
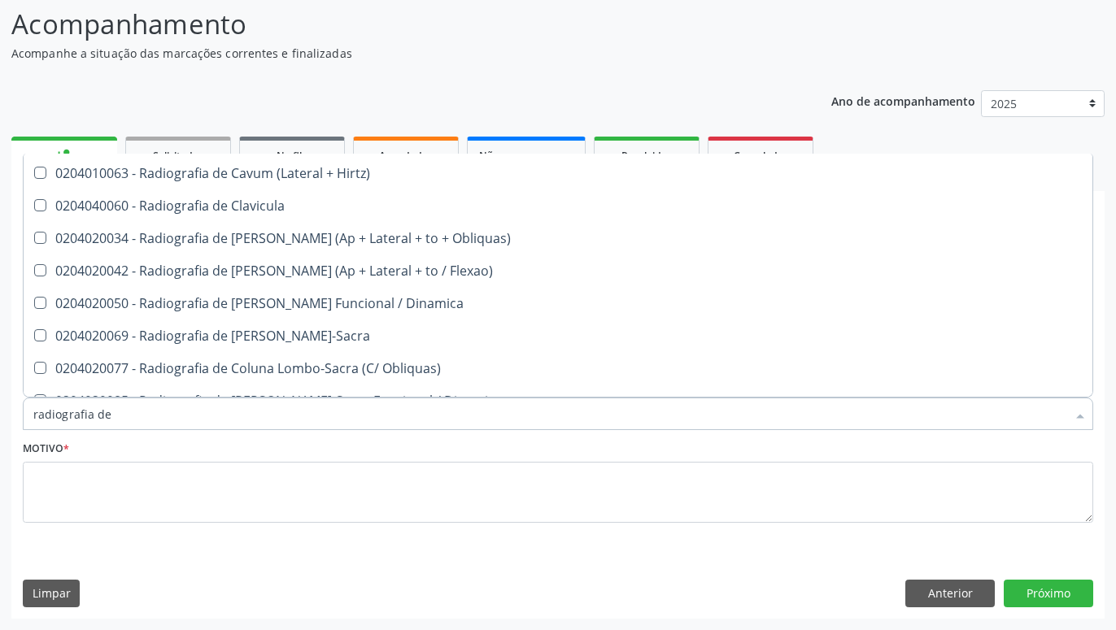
scroll to position [411, 0]
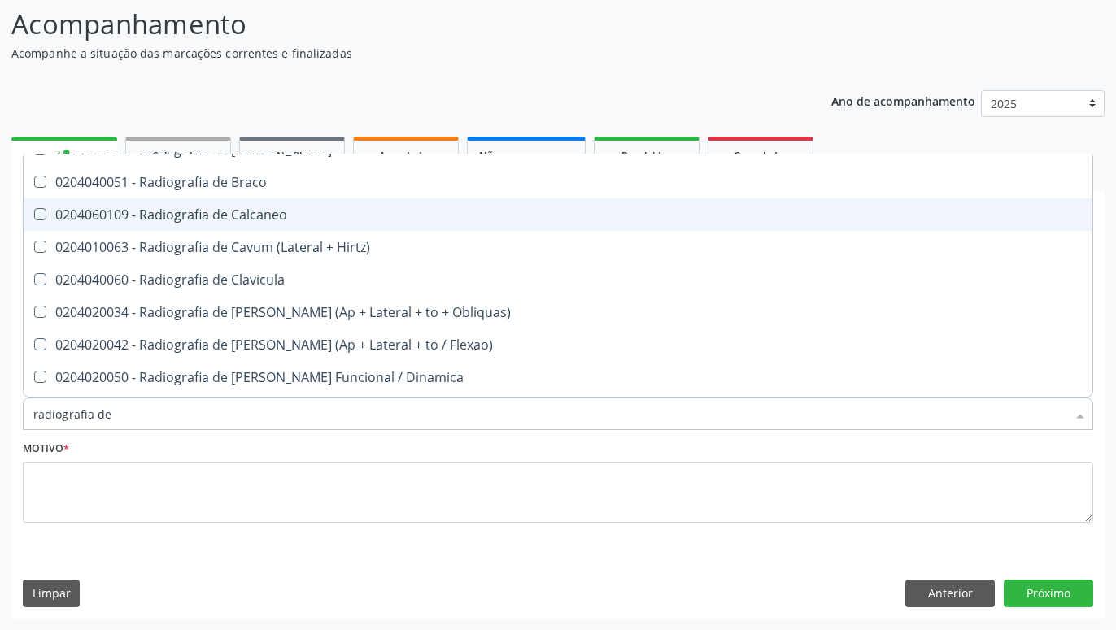
click at [207, 208] on div "0204060109 - Radiografia de Calcaneo" at bounding box center [557, 214] width 1049 height 13
checkbox Calcaneo "true"
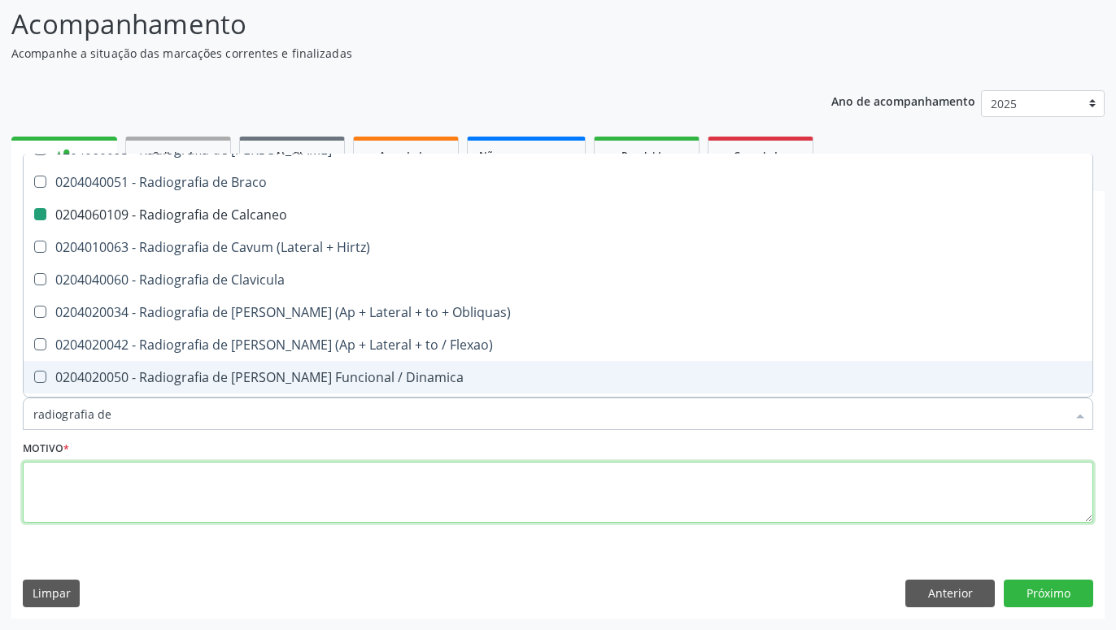
click at [307, 505] on textarea at bounding box center [558, 493] width 1070 height 62
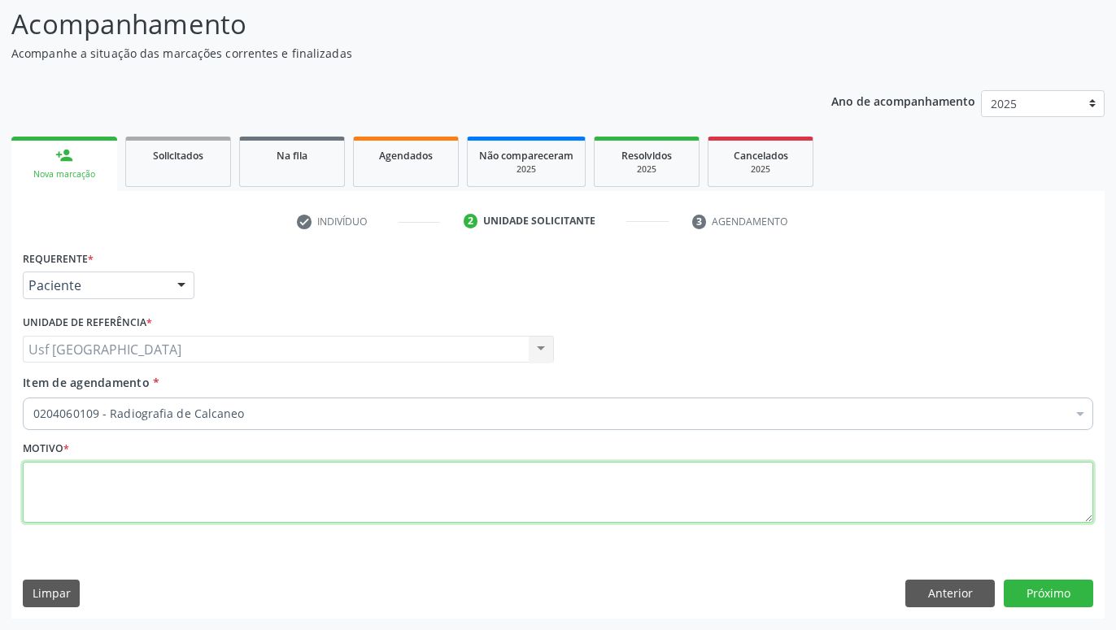
scroll to position [0, 0]
type textarea "."
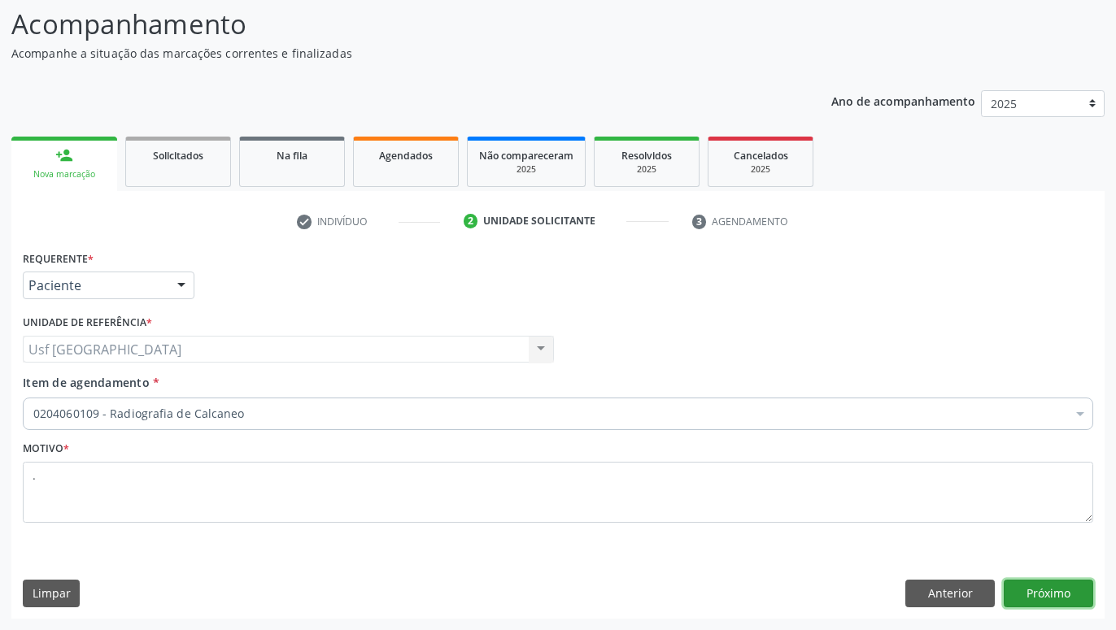
click at [1076, 594] on button "Próximo" at bounding box center [1047, 594] width 89 height 28
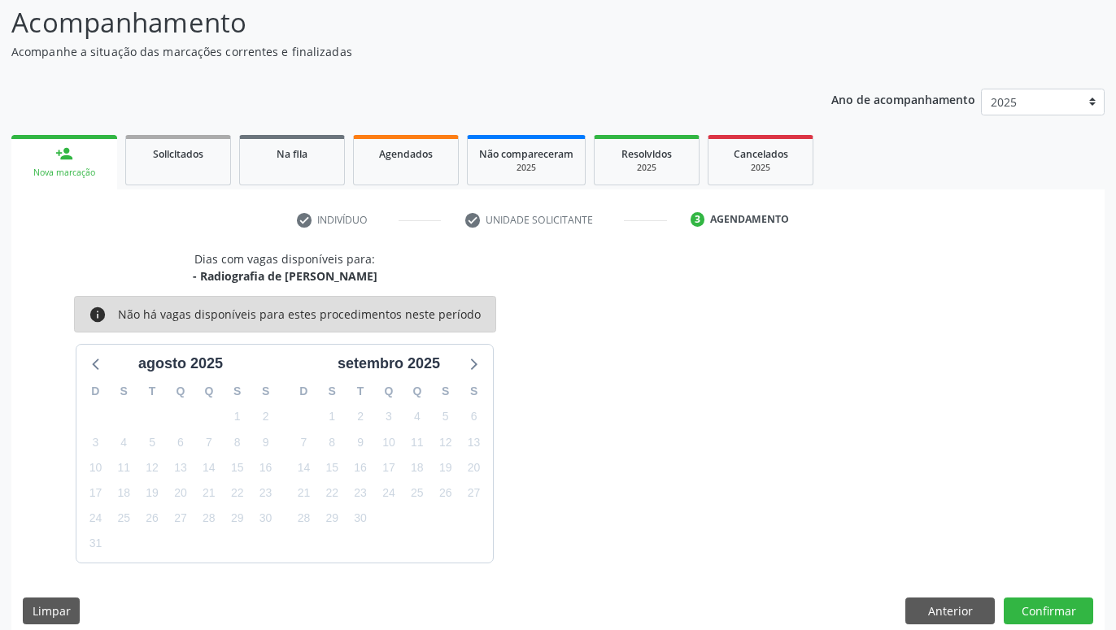
scroll to position [125, 0]
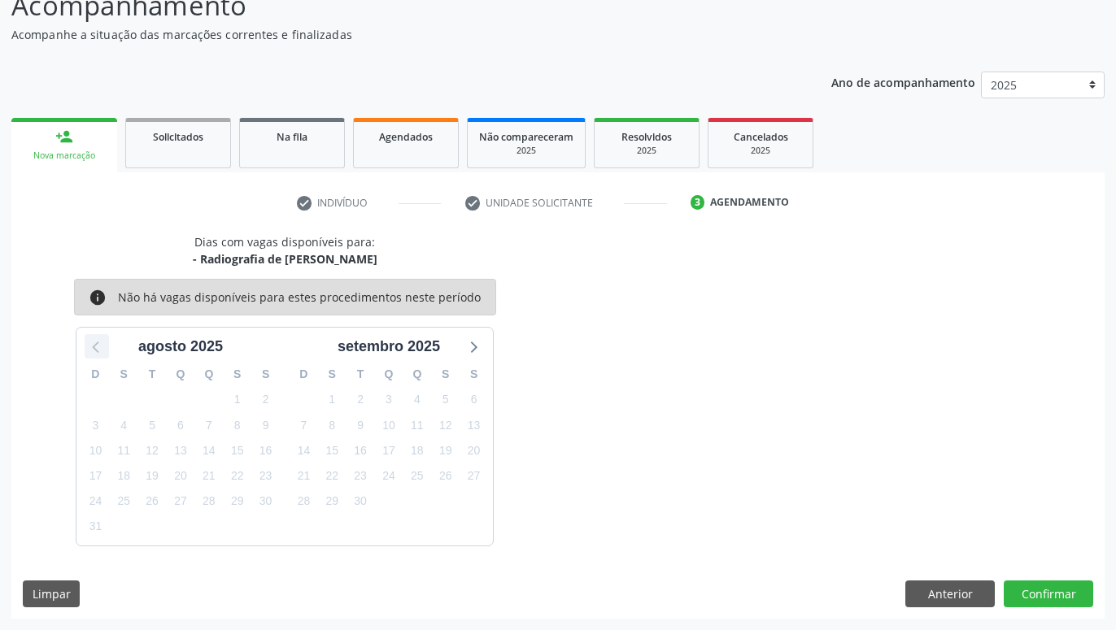
click at [94, 346] on icon at bounding box center [96, 346] width 21 height 21
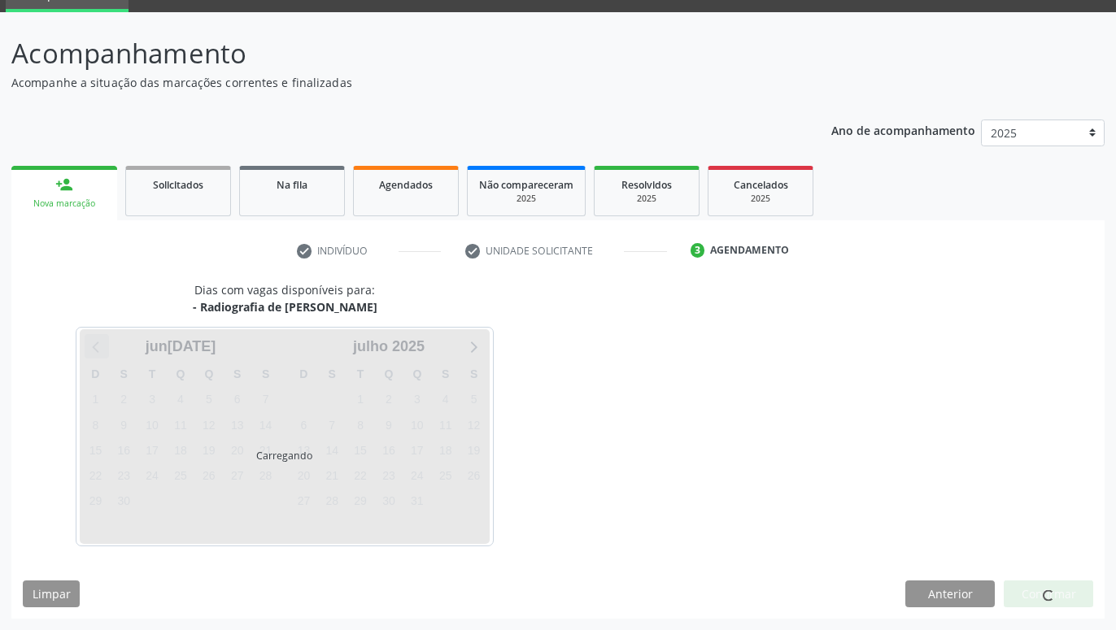
scroll to position [77, 0]
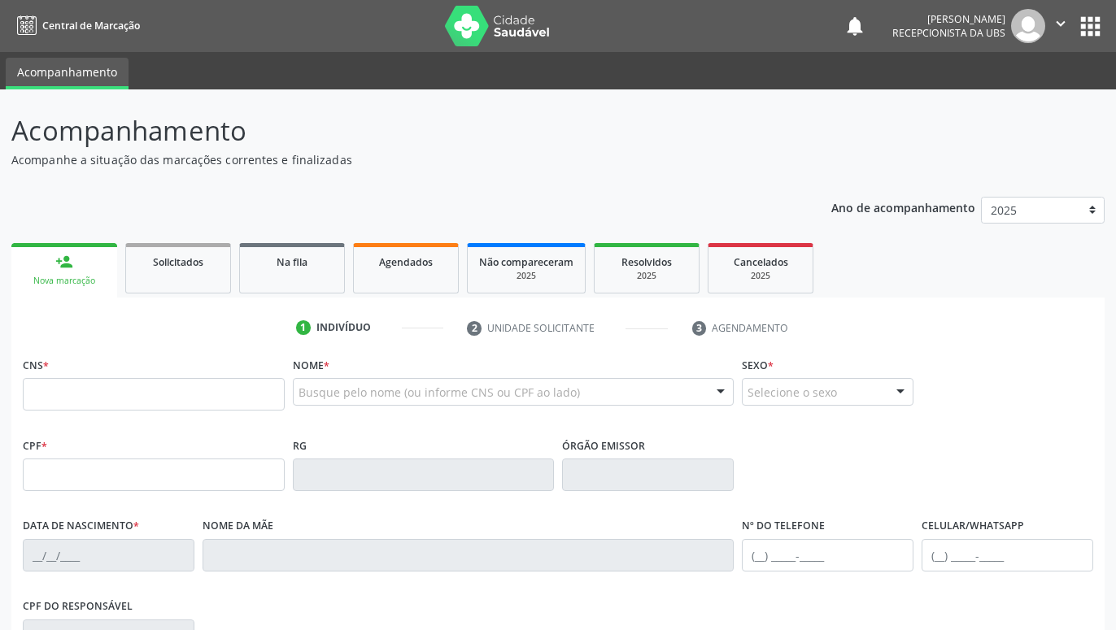
drag, startPoint x: 0, startPoint y: 0, endPoint x: 110, endPoint y: 377, distance: 392.2
click at [107, 390] on input "text" at bounding box center [154, 394] width 262 height 33
type input "700 9059 4602 1490"
type input "715.898.564-49"
type input "[DATE]"
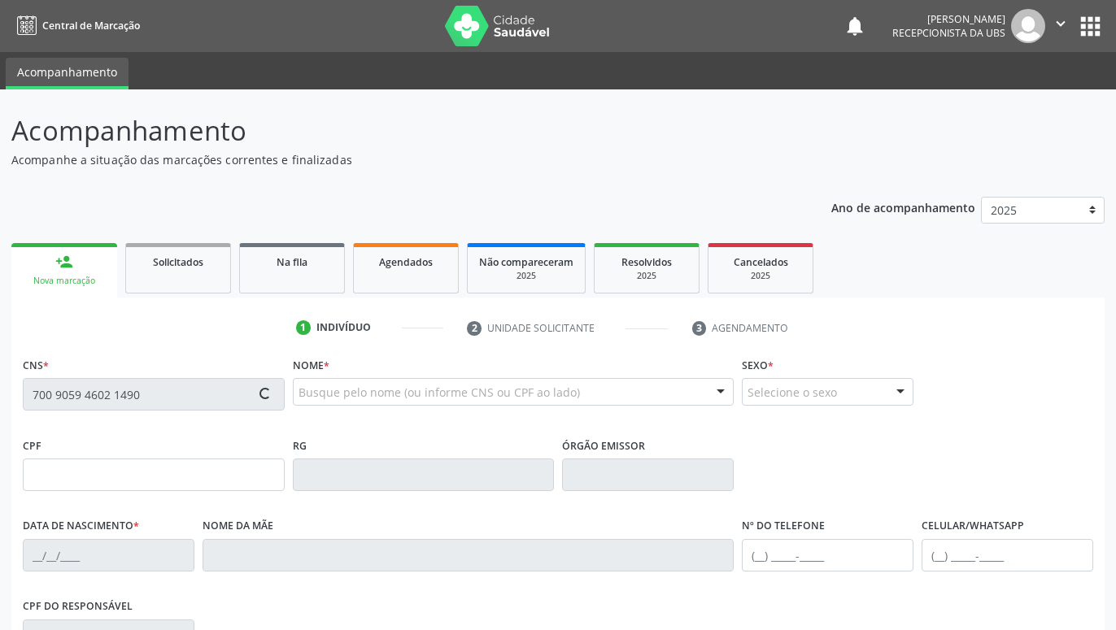
type input "[PERSON_NAME]"
type input "[PHONE_NUMBER]"
type input "718"
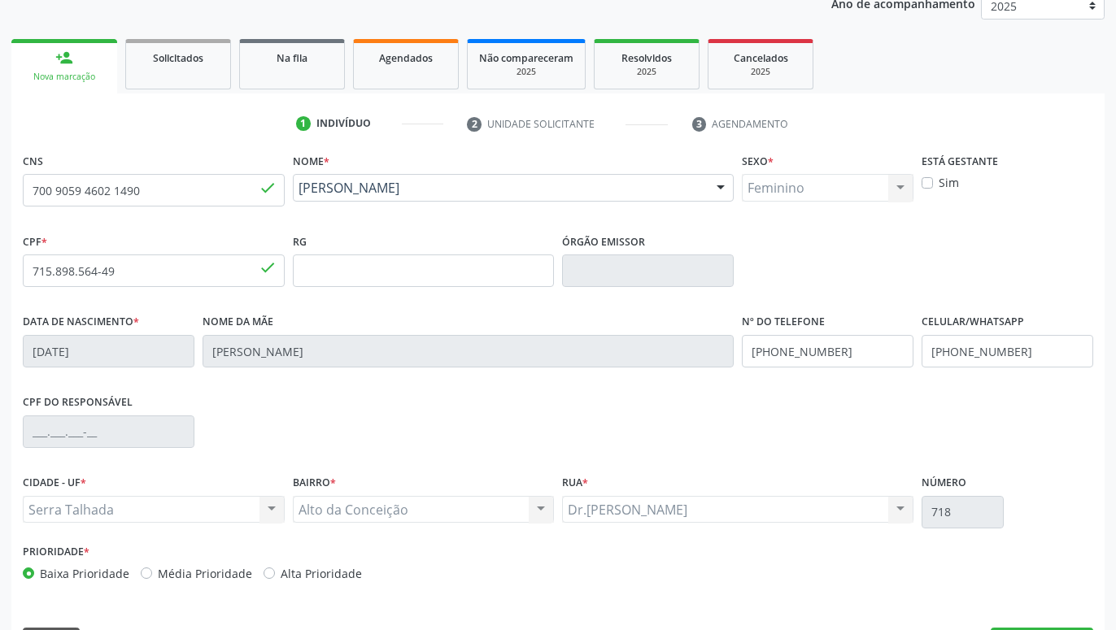
scroll to position [249, 0]
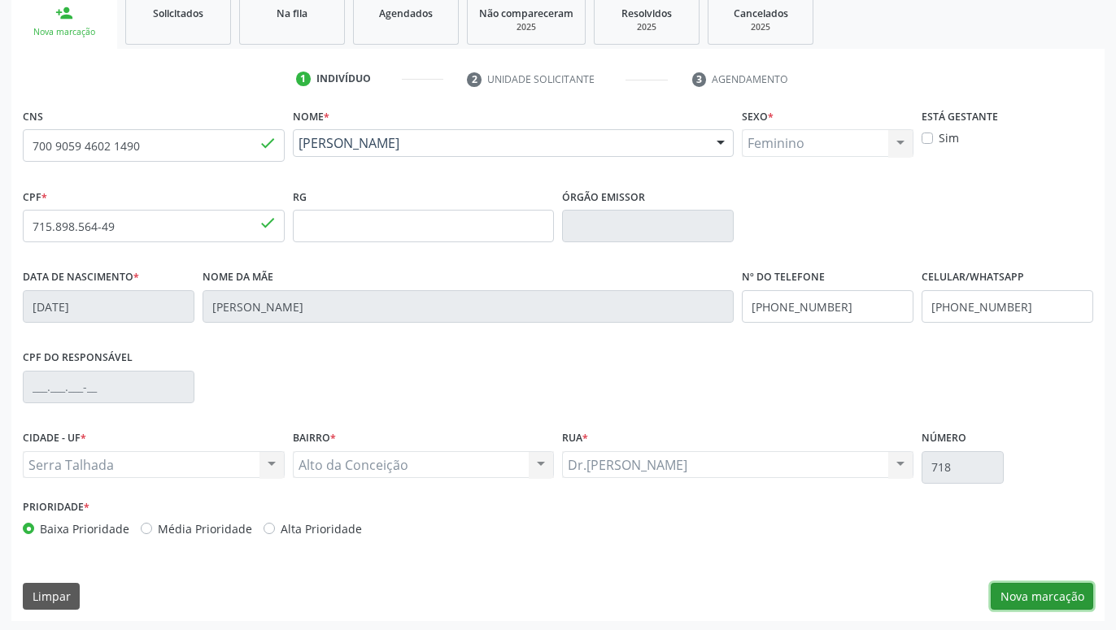
click at [1033, 601] on button "Nova marcação" at bounding box center [1041, 597] width 102 height 28
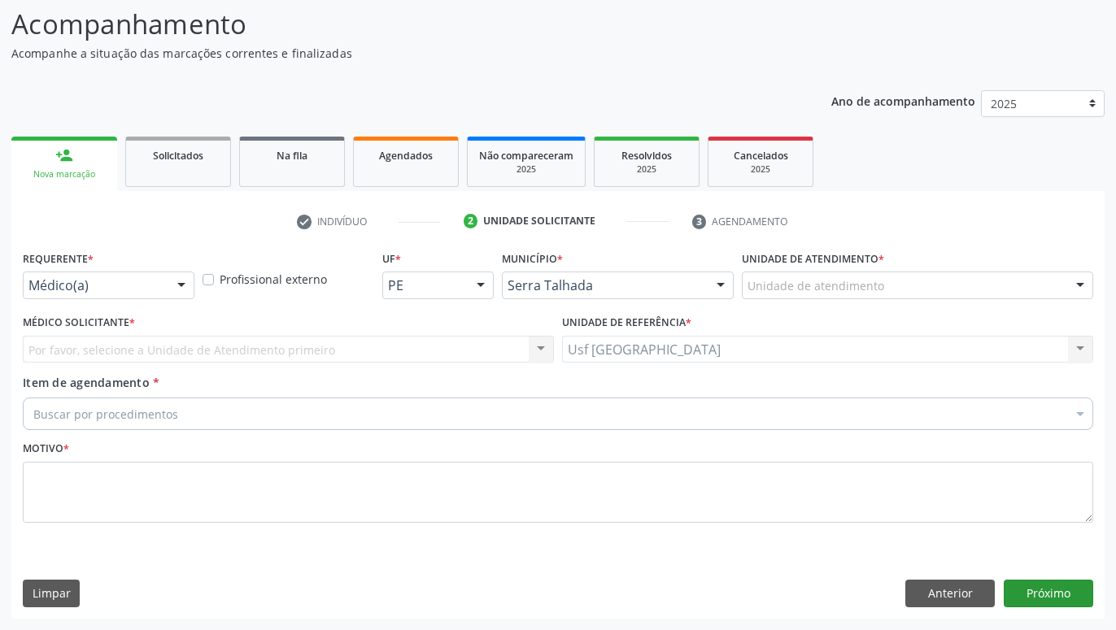
scroll to position [107, 0]
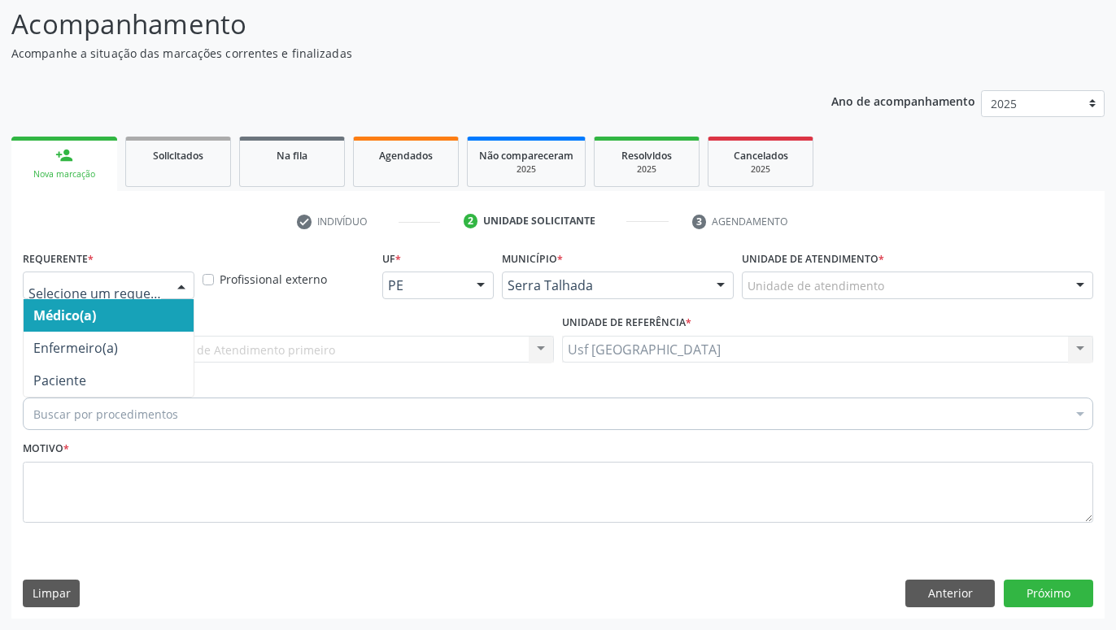
click at [168, 281] on div "Médico(a) Enfermeiro(a) Paciente Nenhum resultado encontrado para: " " Não há n…" at bounding box center [109, 286] width 172 height 28
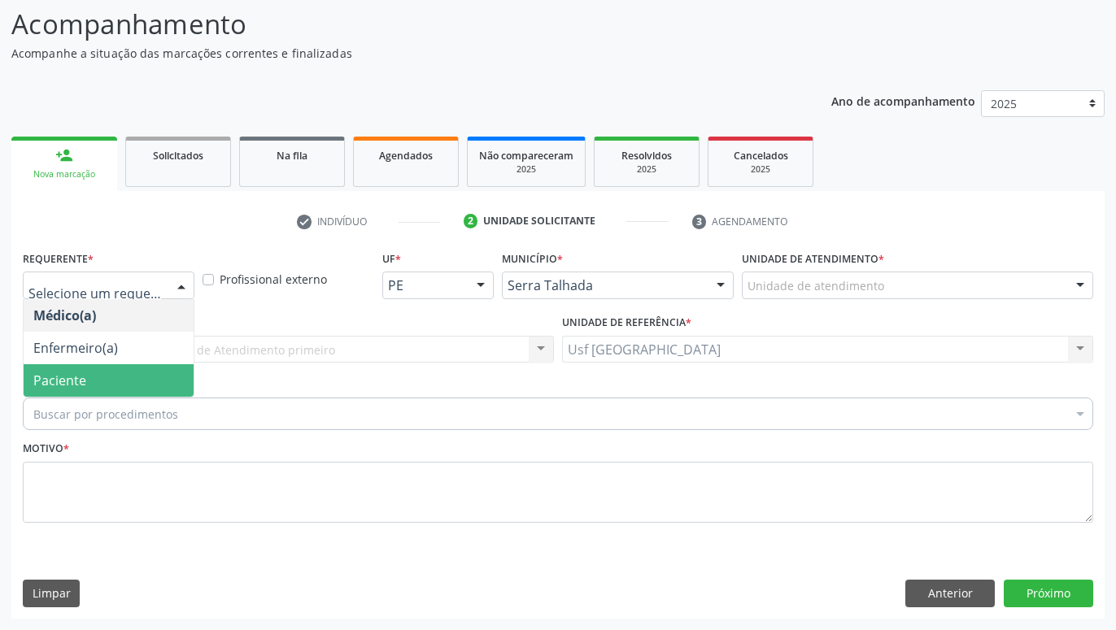
click at [111, 366] on span "Paciente" at bounding box center [109, 380] width 170 height 33
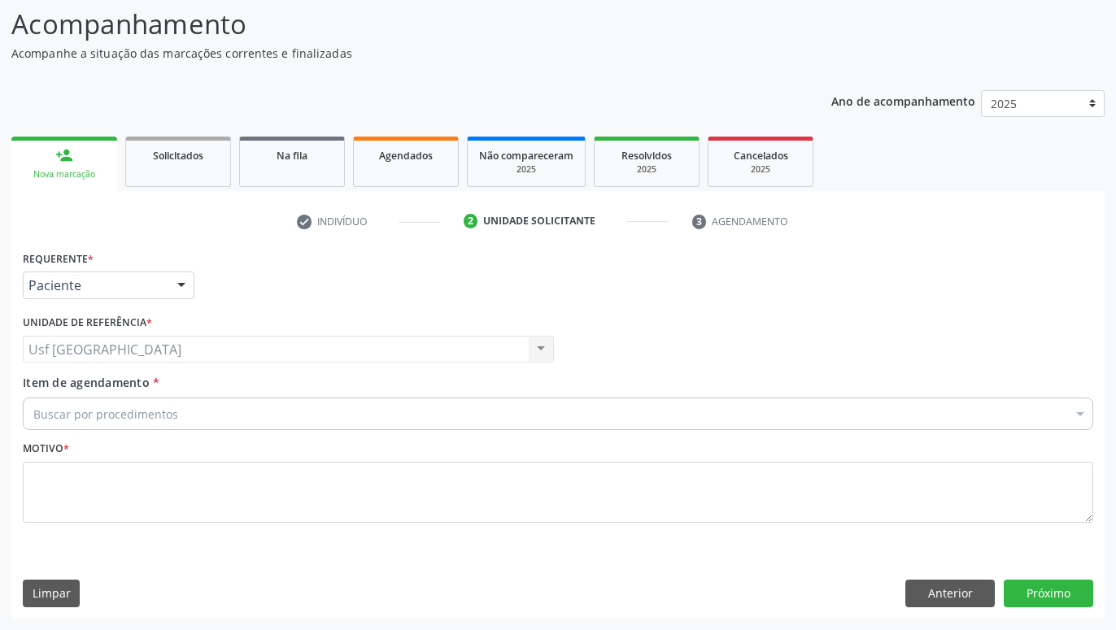
click at [159, 356] on div "Usf Alto da Conceicao Usf Alto da Conceicao Nenhum resultado encontrado para: "…" at bounding box center [288, 350] width 531 height 28
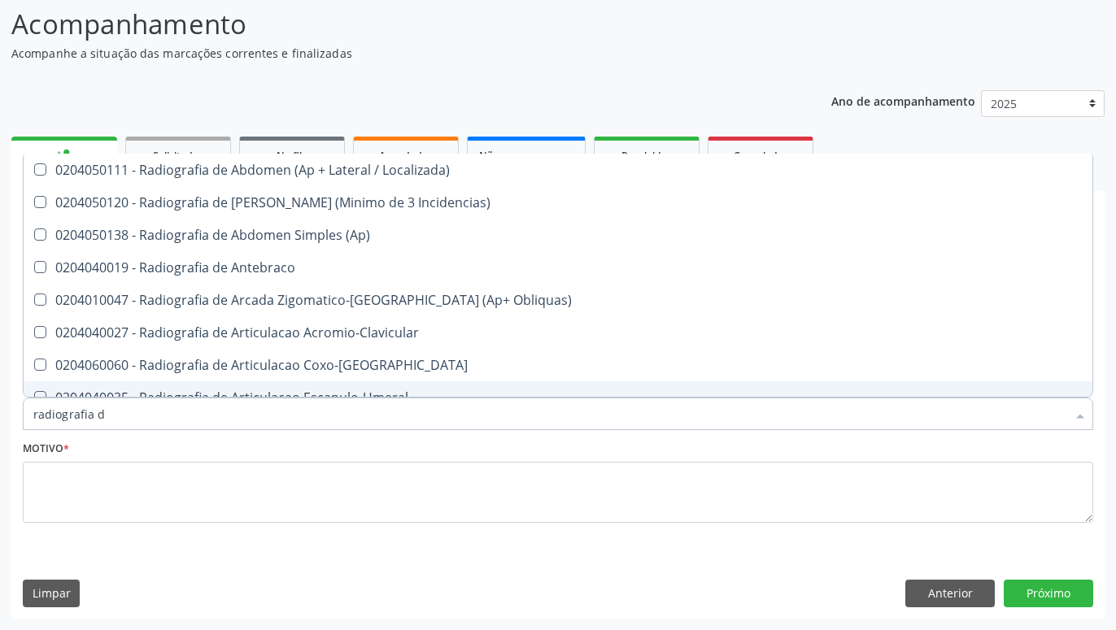
type input "radiografia"
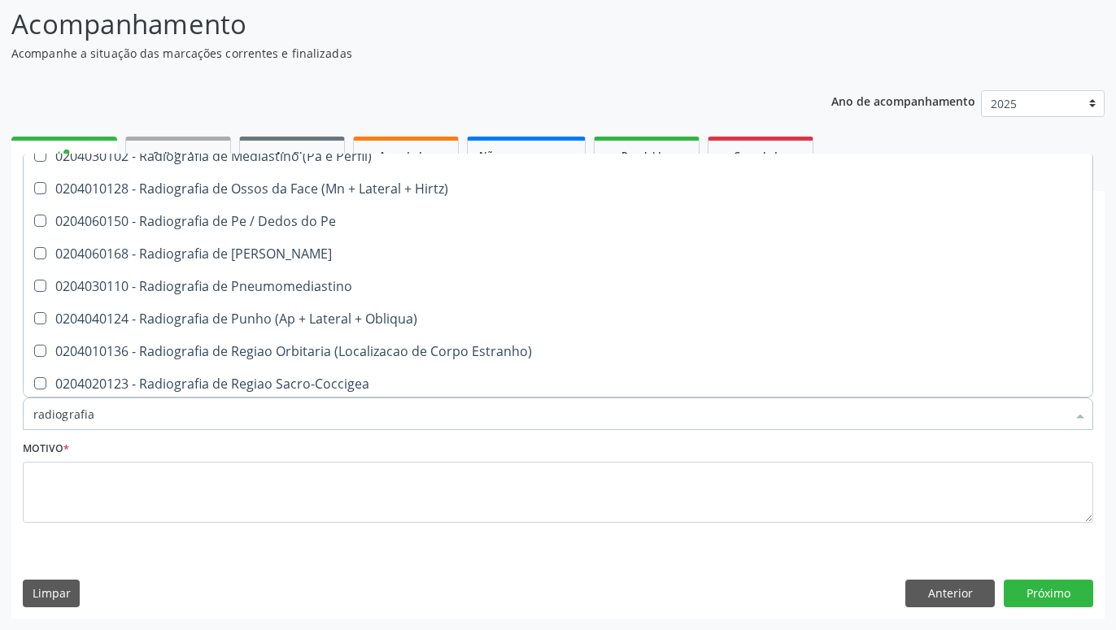
scroll to position [1777, 0]
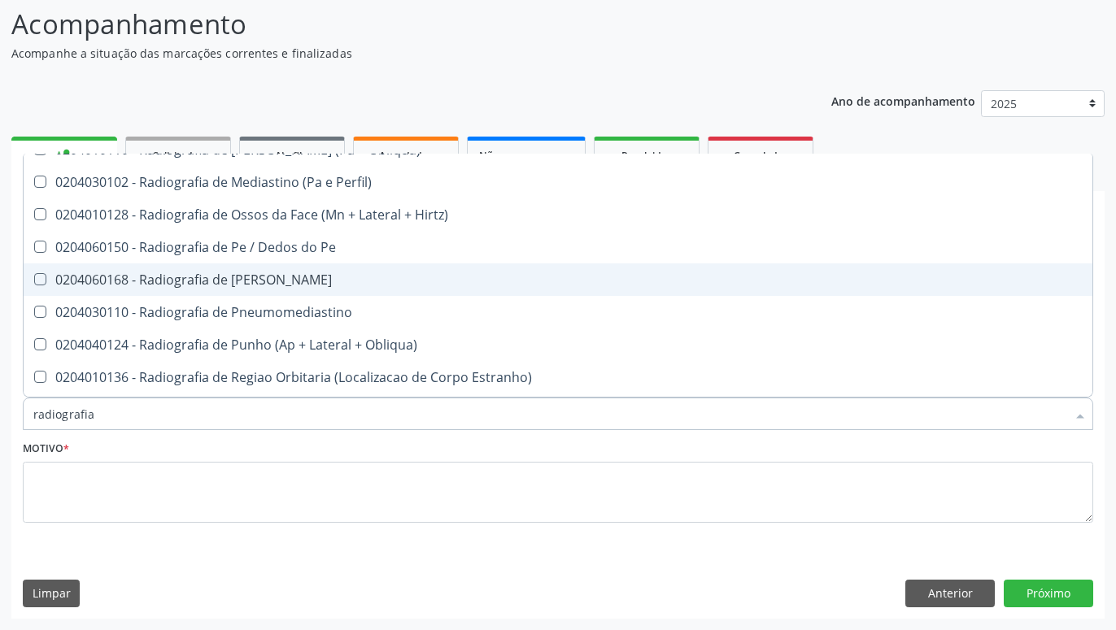
click at [265, 286] on div "0204060168 - Radiografia de [PERSON_NAME]" at bounding box center [557, 279] width 1049 height 13
checkbox Perna "true"
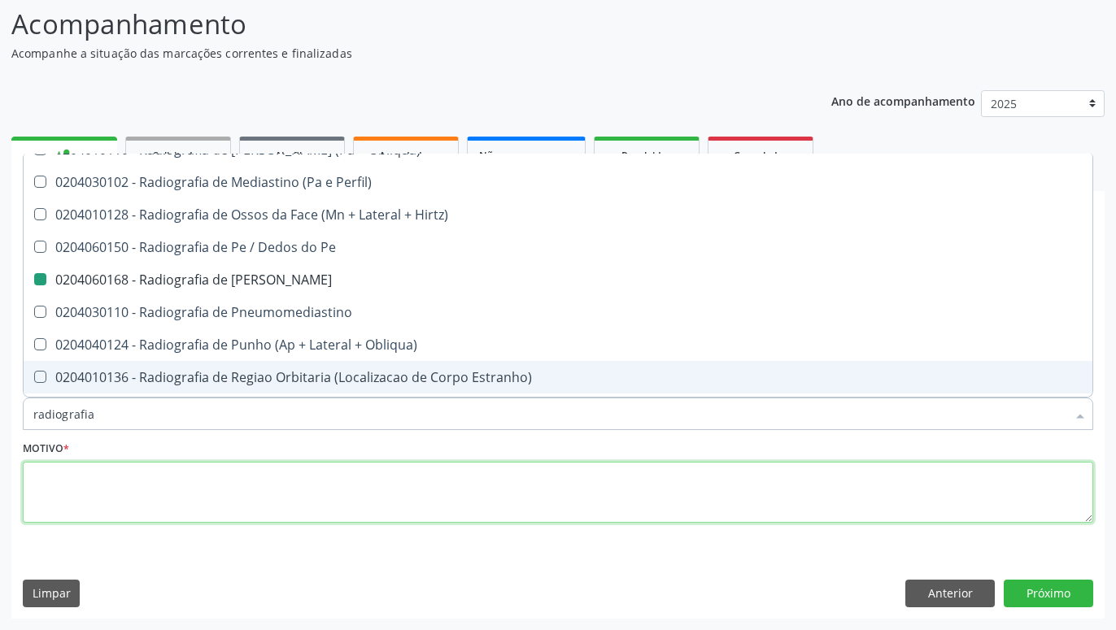
click at [275, 498] on textarea at bounding box center [558, 493] width 1070 height 62
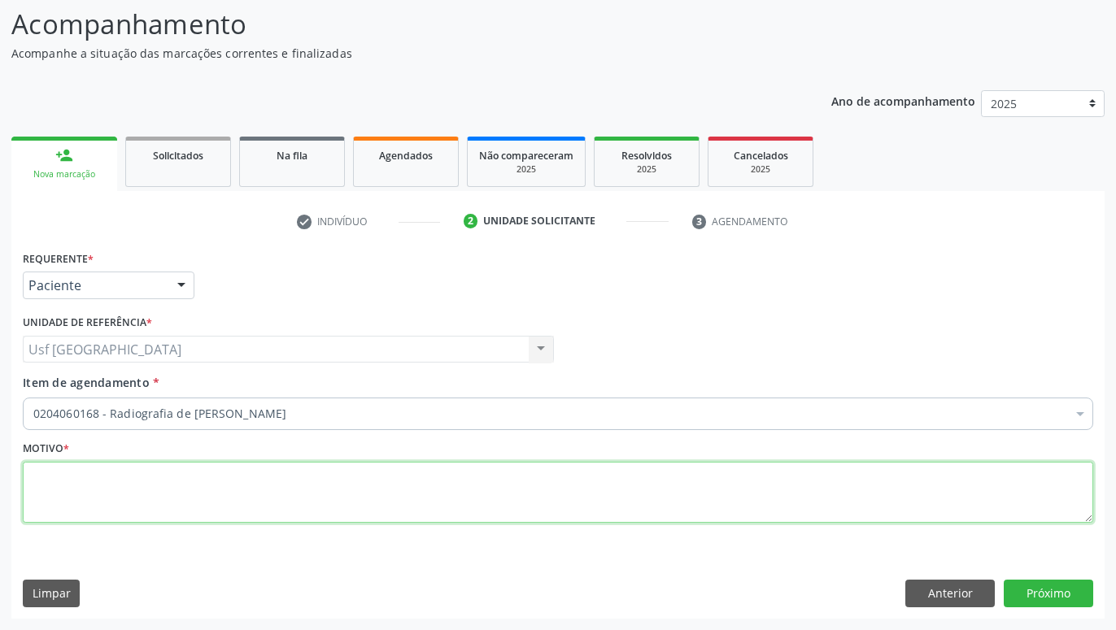
scroll to position [0, 0]
type textarea "."
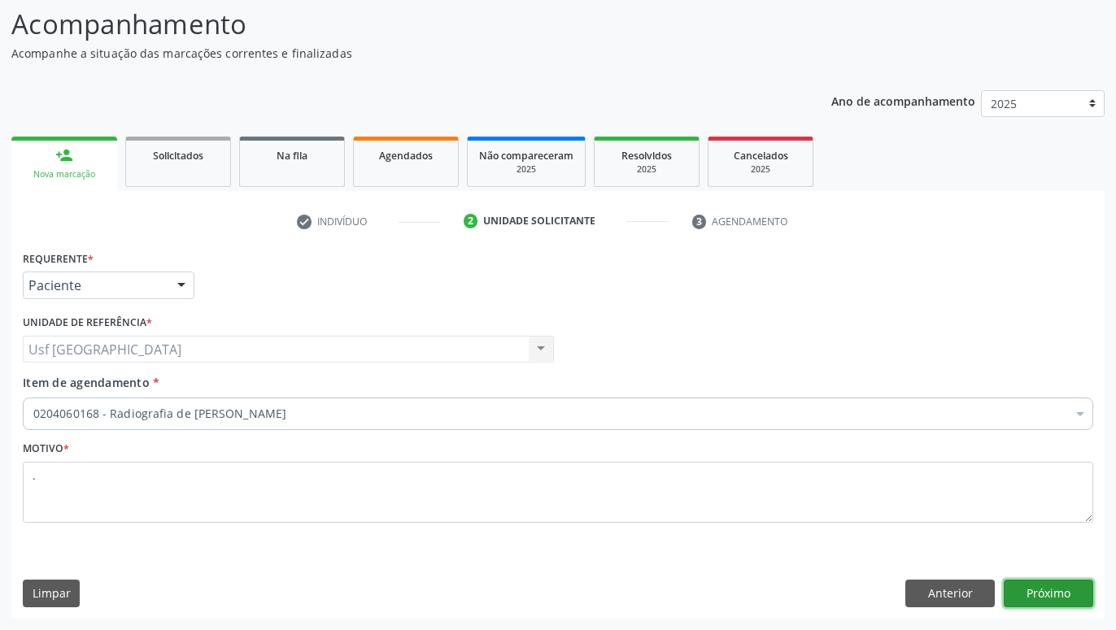
click at [1048, 595] on button "Próximo" at bounding box center [1047, 594] width 89 height 28
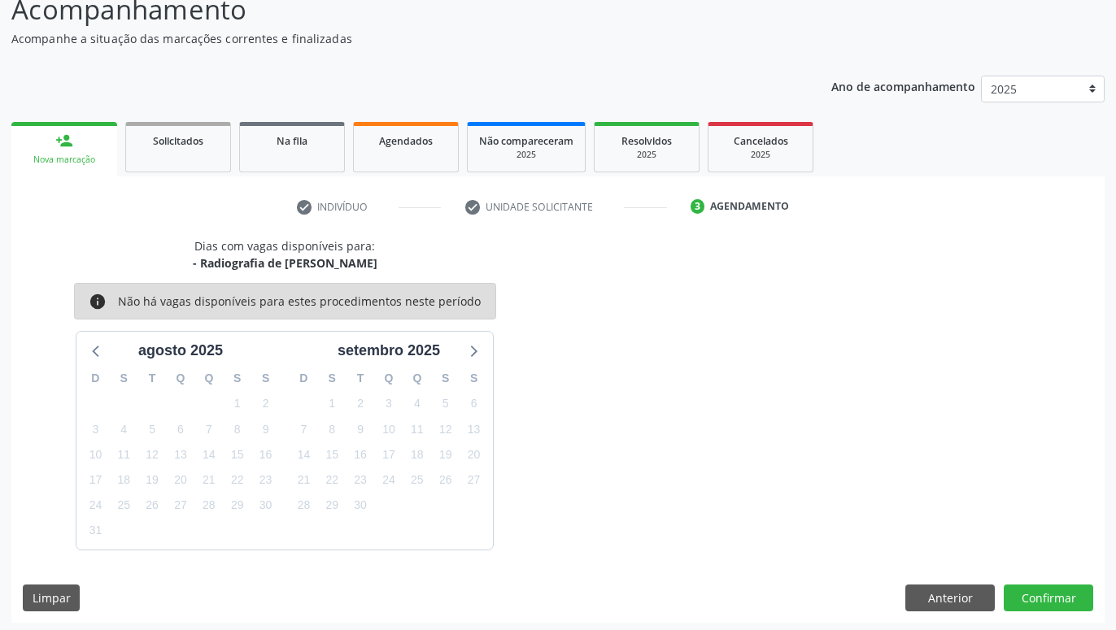
scroll to position [125, 0]
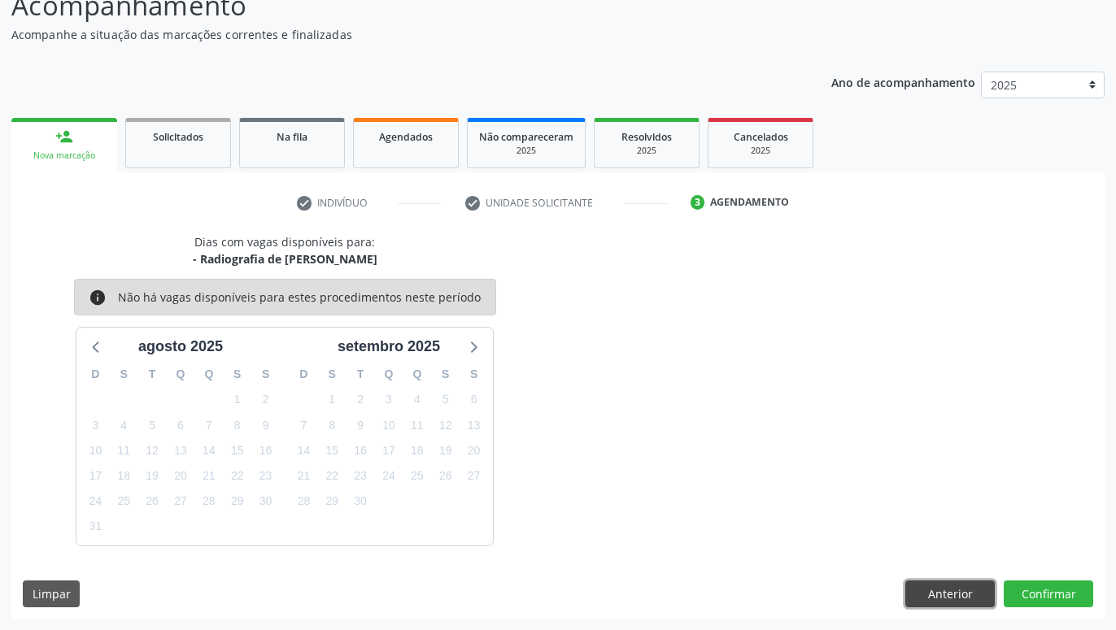
drag, startPoint x: 956, startPoint y: 589, endPoint x: 927, endPoint y: 568, distance: 35.5
click at [952, 588] on button "Anterior" at bounding box center [949, 595] width 89 height 28
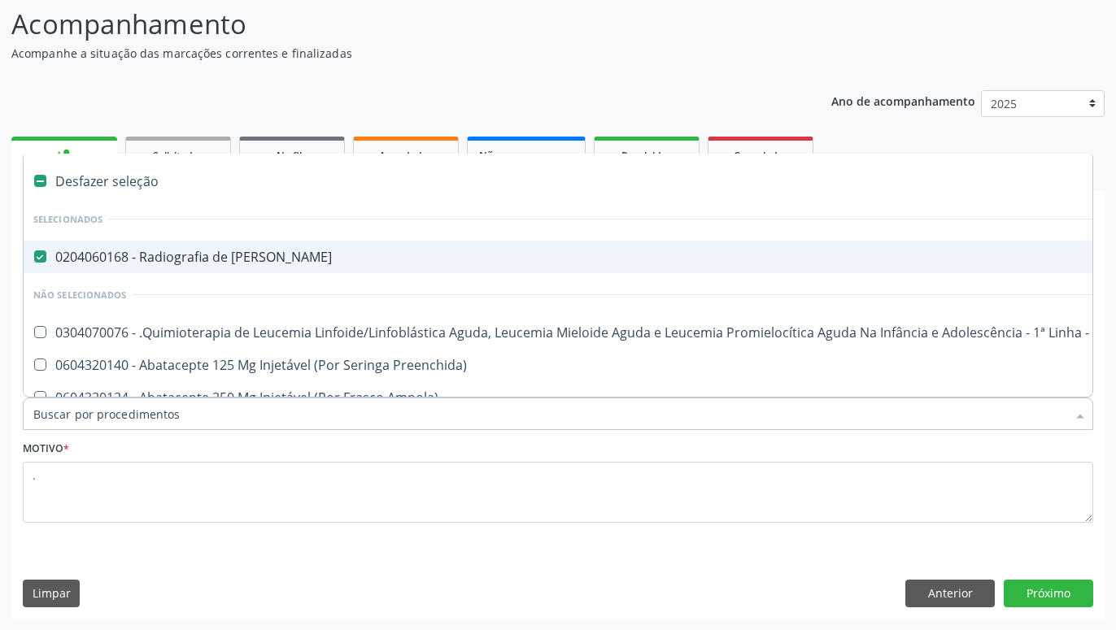
click at [46, 255] on Perna at bounding box center [40, 256] width 12 height 12
click at [34, 255] on Perna "checkbox" at bounding box center [29, 256] width 11 height 11
checkbox Perna "false"
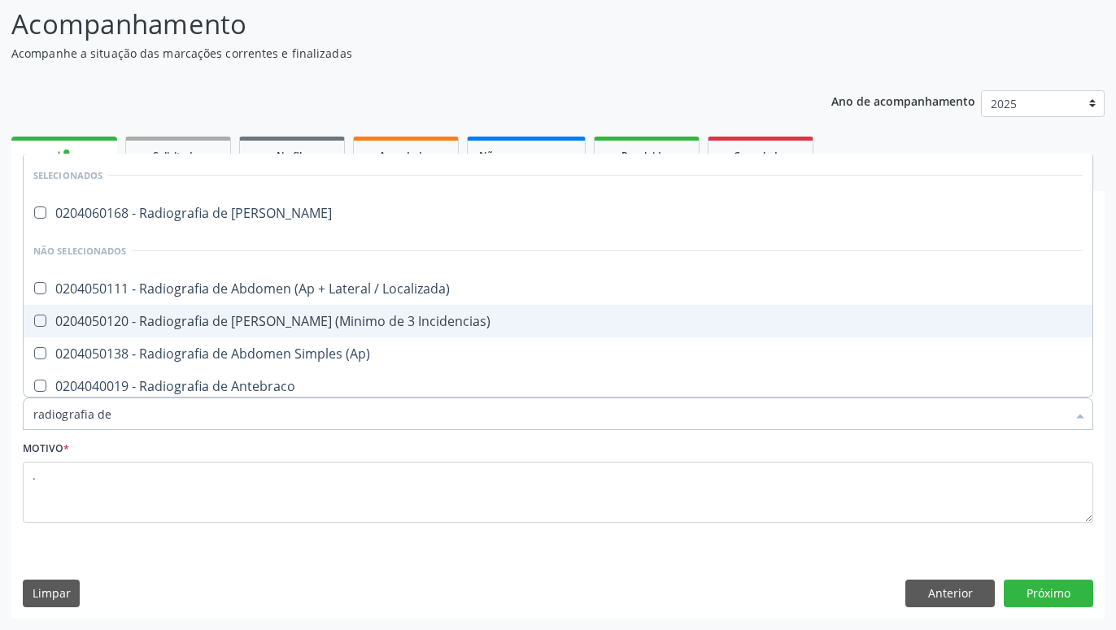
type input "radiografia de p"
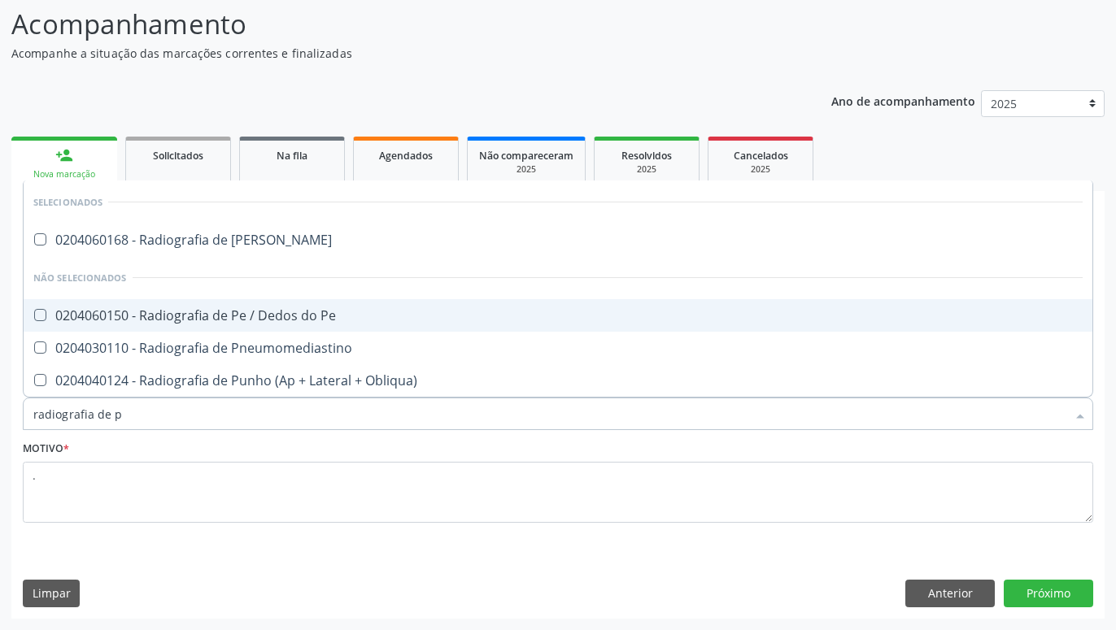
click at [245, 313] on div "0204060150 - Radiografia de Pe / Dedos do Pe" at bounding box center [557, 315] width 1049 height 13
checkbox Pe "true"
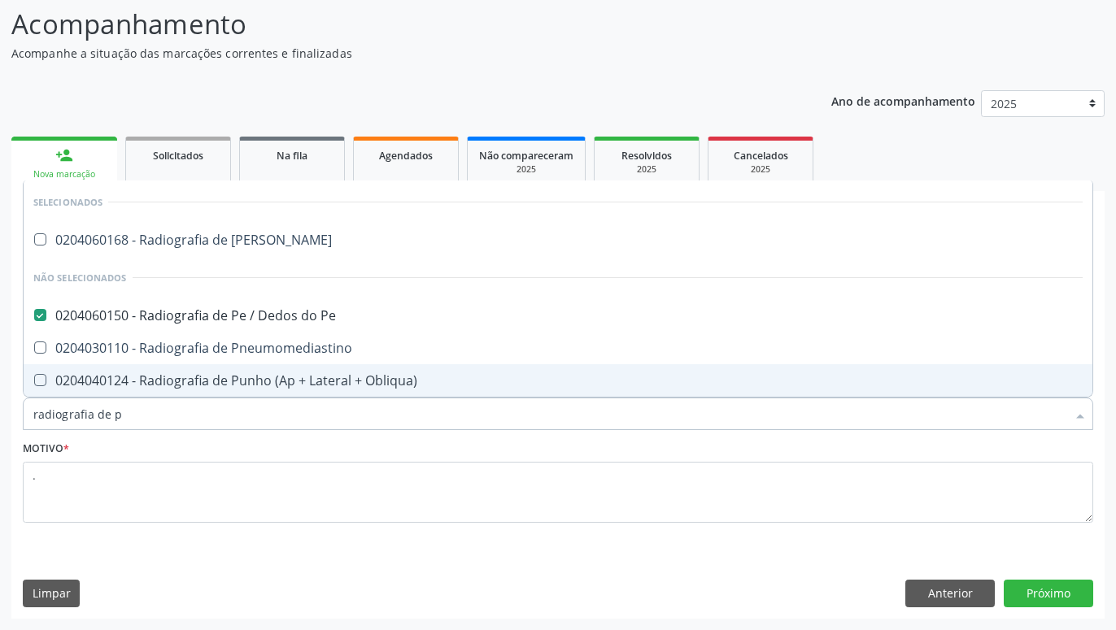
type input "radiografia de p"
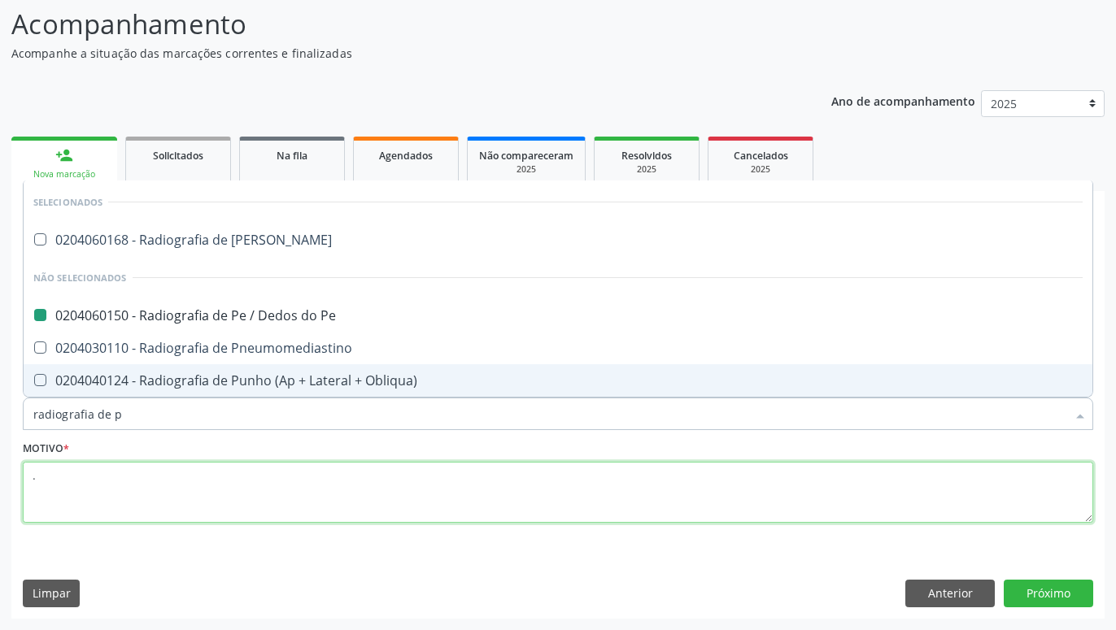
click at [359, 490] on textarea "." at bounding box center [558, 493] width 1070 height 62
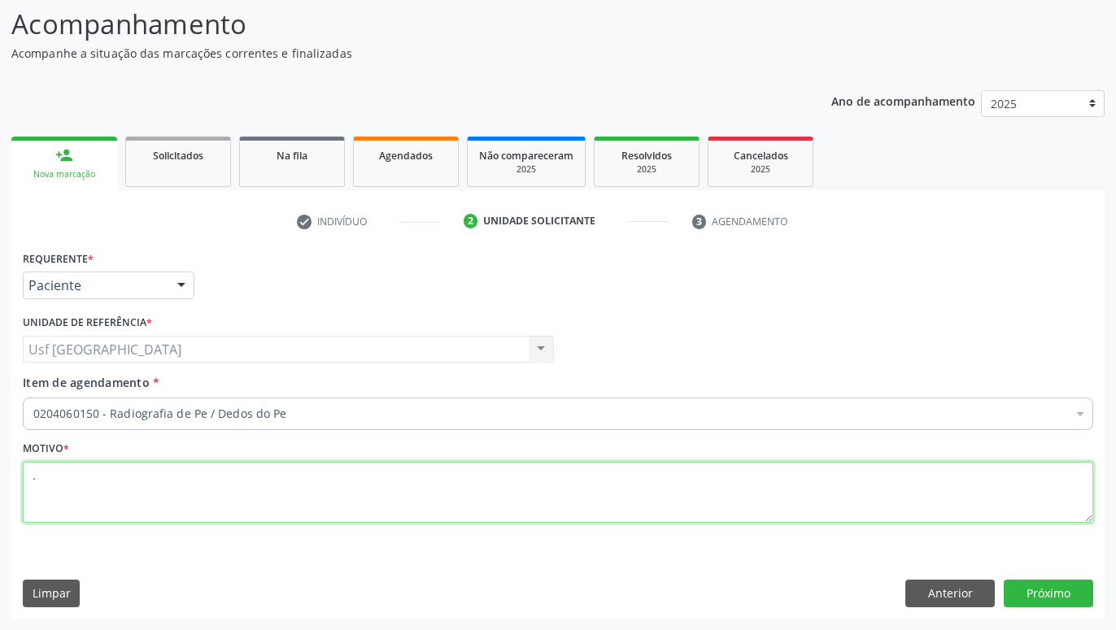
checkbox Pe "true"
checkbox Manutenção "false"
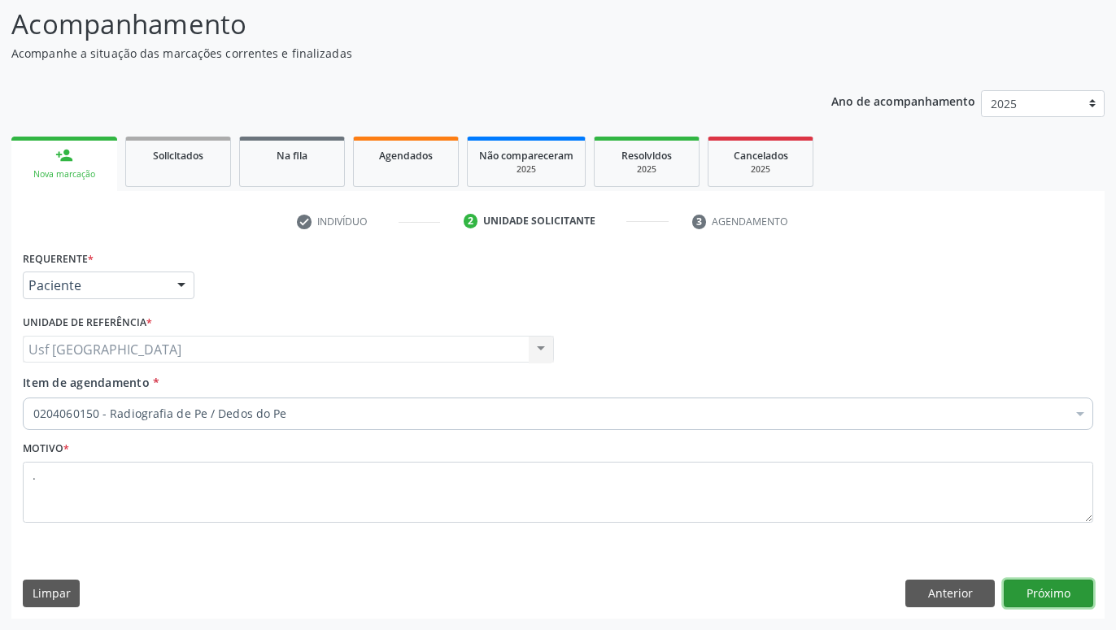
click at [1033, 589] on button "Próximo" at bounding box center [1047, 594] width 89 height 28
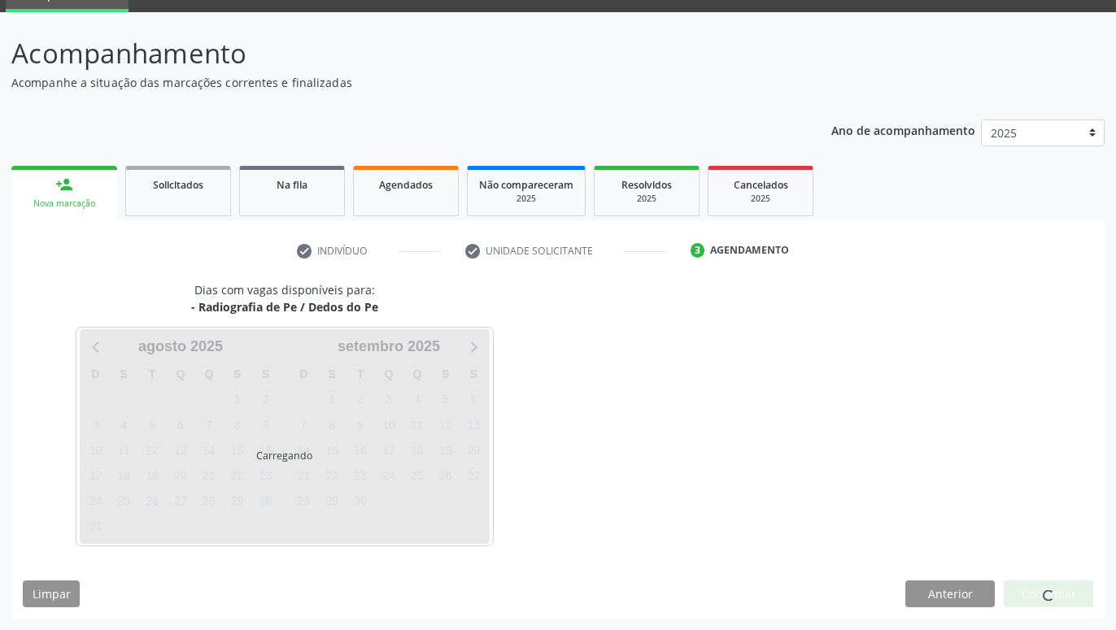
scroll to position [77, 0]
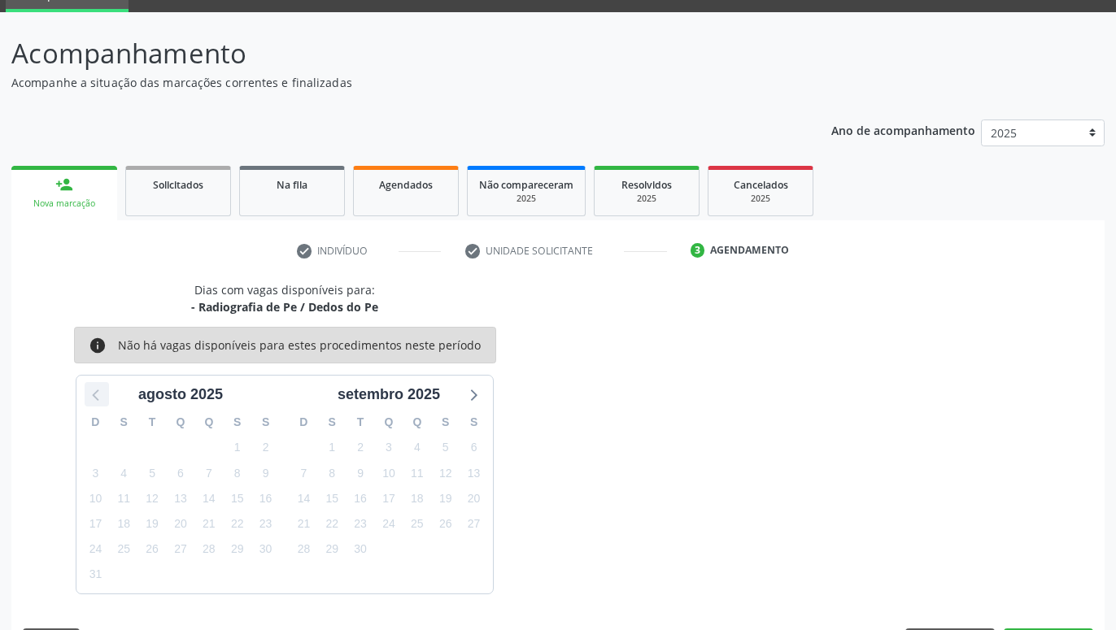
click at [98, 394] on icon at bounding box center [96, 394] width 21 height 21
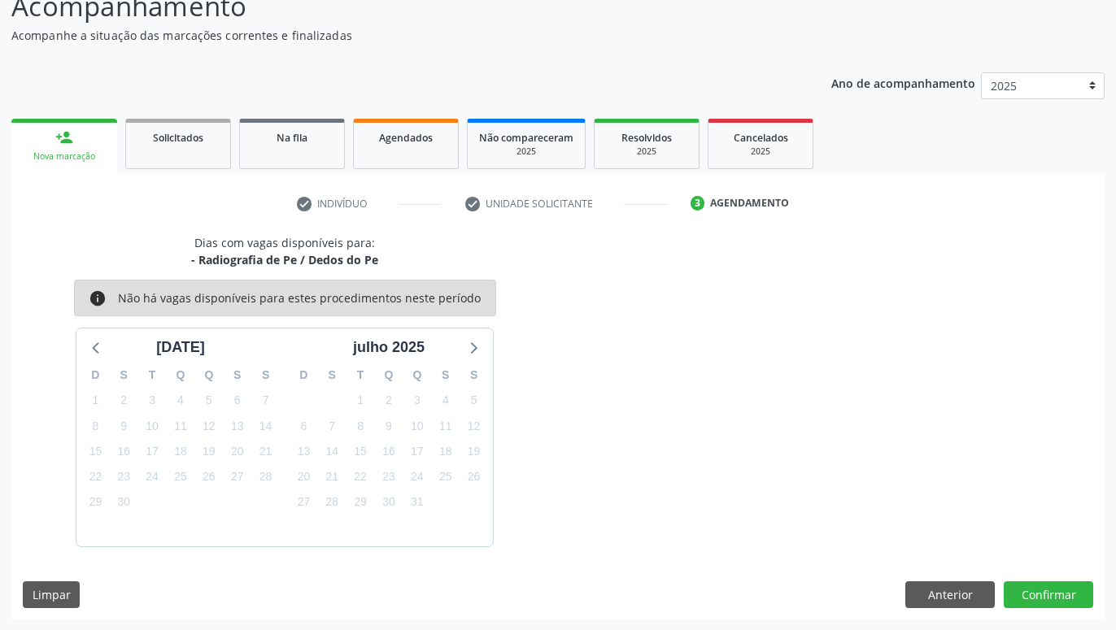
scroll to position [125, 0]
click at [926, 591] on button "Anterior" at bounding box center [949, 595] width 89 height 28
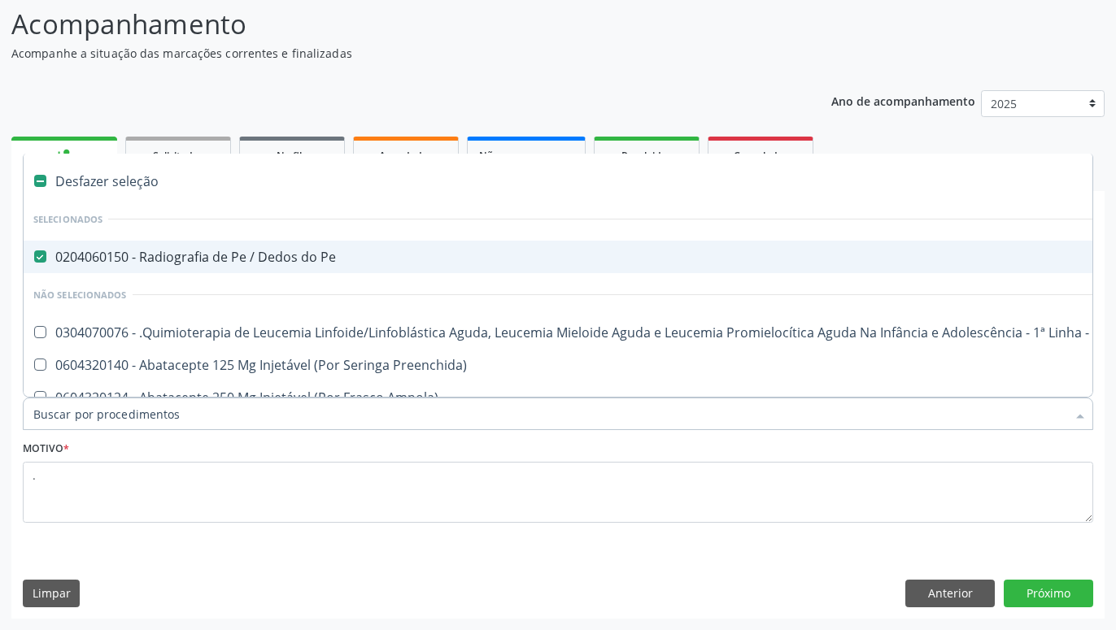
click at [48, 255] on div "0204060150 - Radiografia de Pe / Dedos do Pe" at bounding box center [666, 256] width 1266 height 13
checkbox Pe "false"
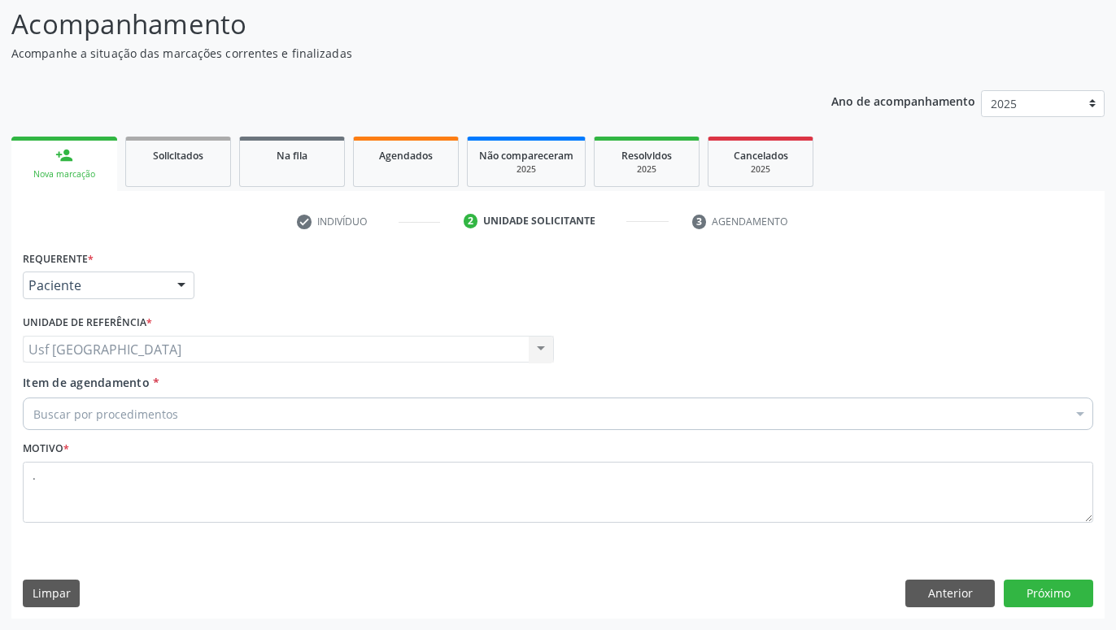
scroll to position [0, 0]
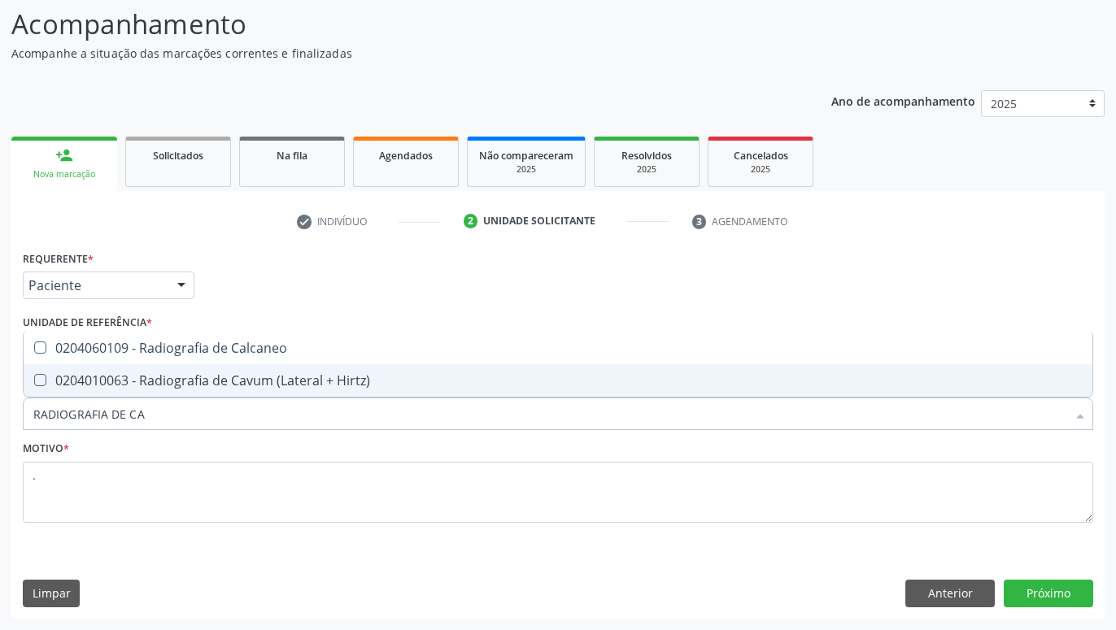
type input "RADIOGRAFIA DE CAL"
click at [97, 375] on div "0204060109 - Radiografia de Calcaneo" at bounding box center [557, 380] width 1049 height 13
checkbox Calcaneo "true"
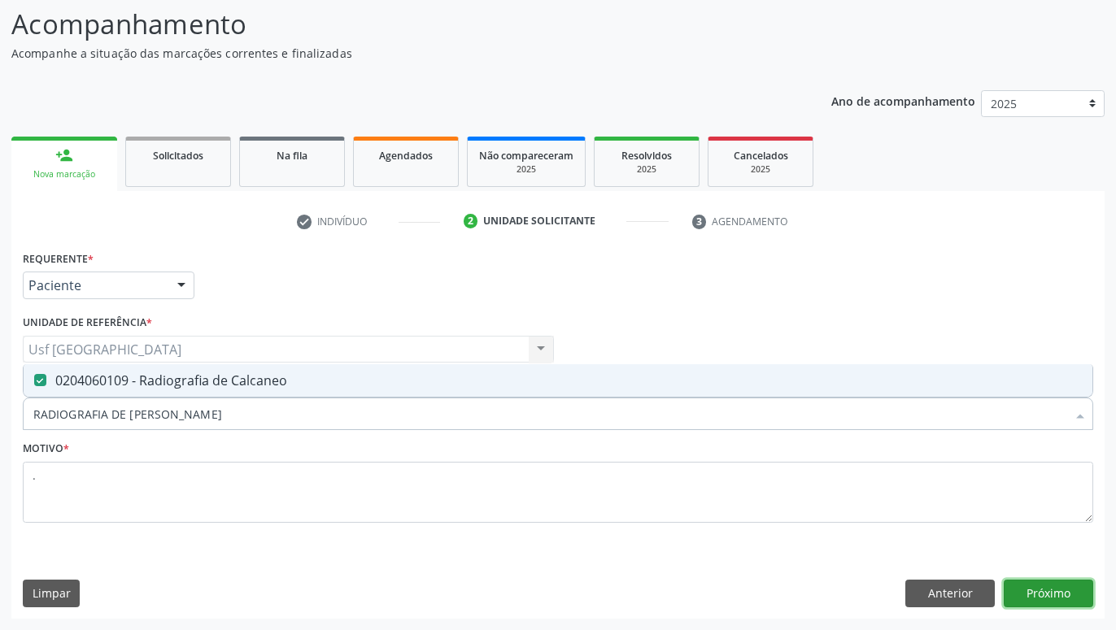
click at [1034, 594] on button "Próximo" at bounding box center [1047, 594] width 89 height 28
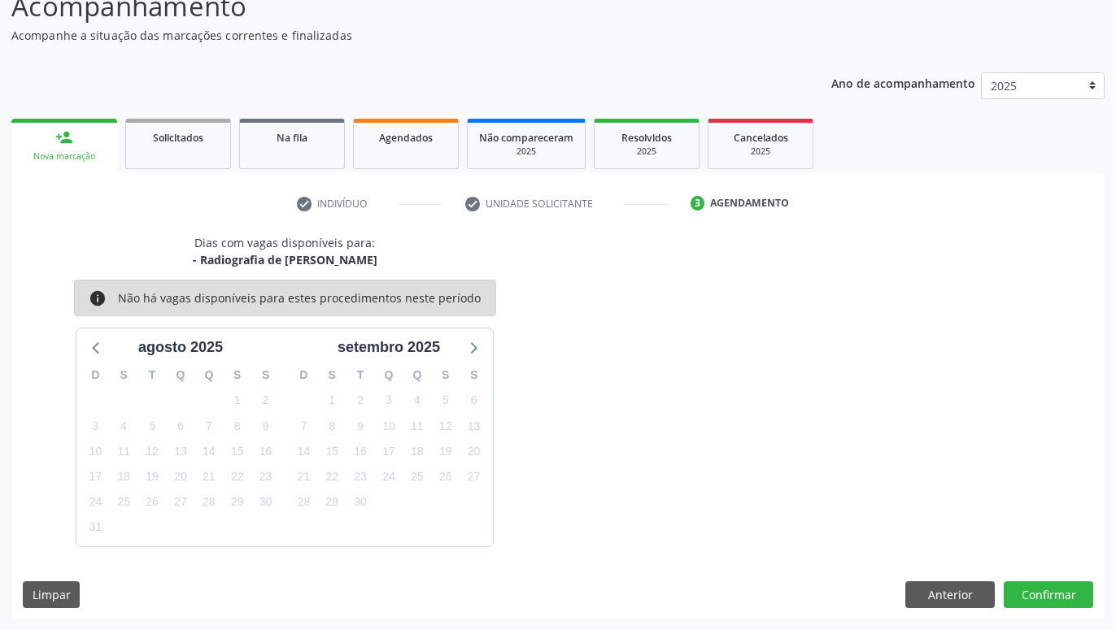
scroll to position [125, 0]
